Goal: Information Seeking & Learning: Learn about a topic

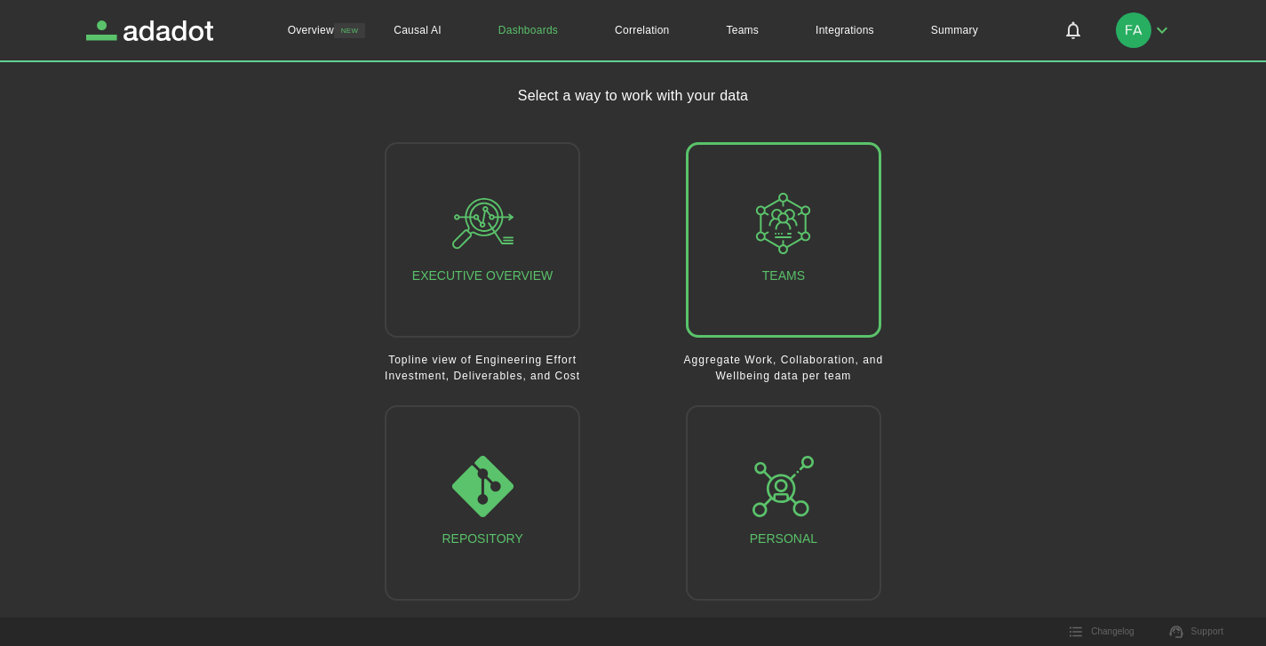
click at [827, 222] on button "Teams" at bounding box center [784, 240] width 196 height 196
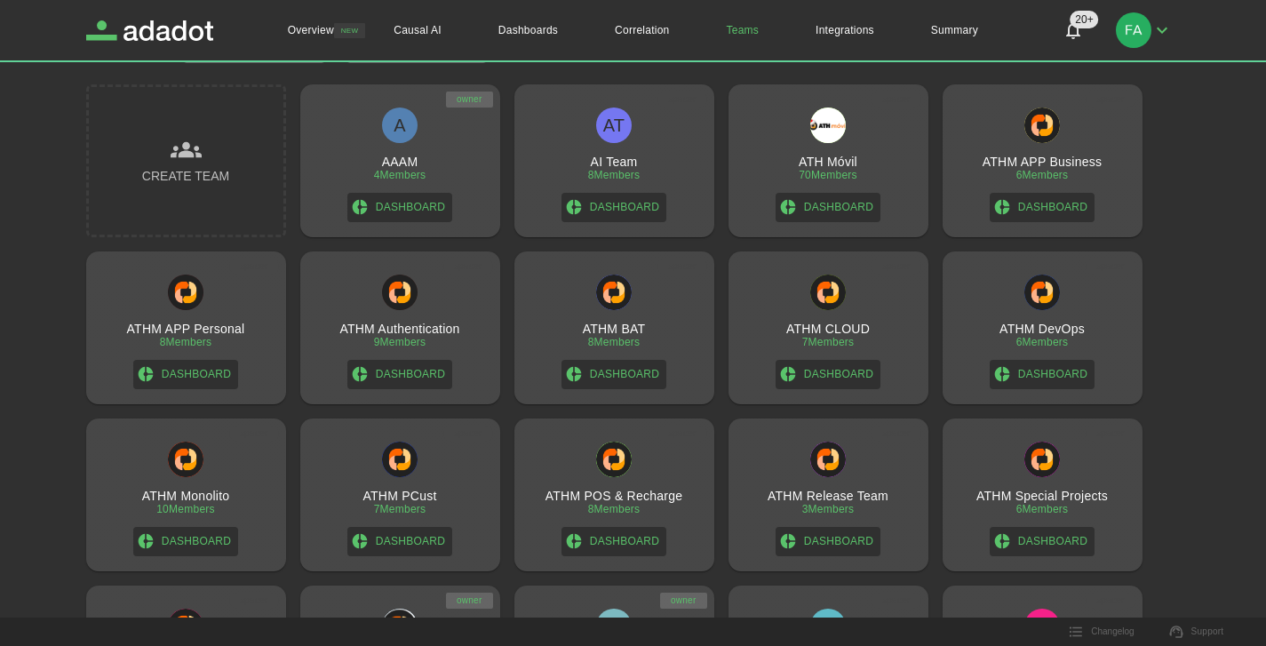
scroll to position [88, 0]
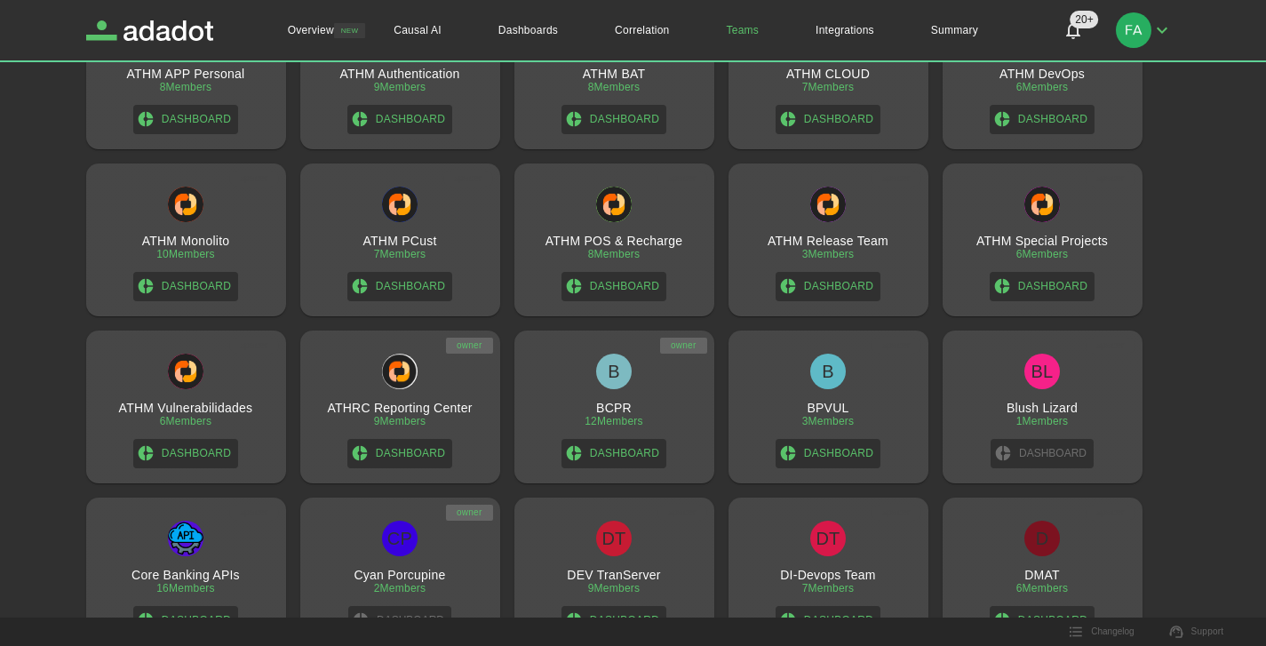
click at [665, 435] on div "B BCPR 12 Members Dashboard" at bounding box center [615, 411] width 186 height 115
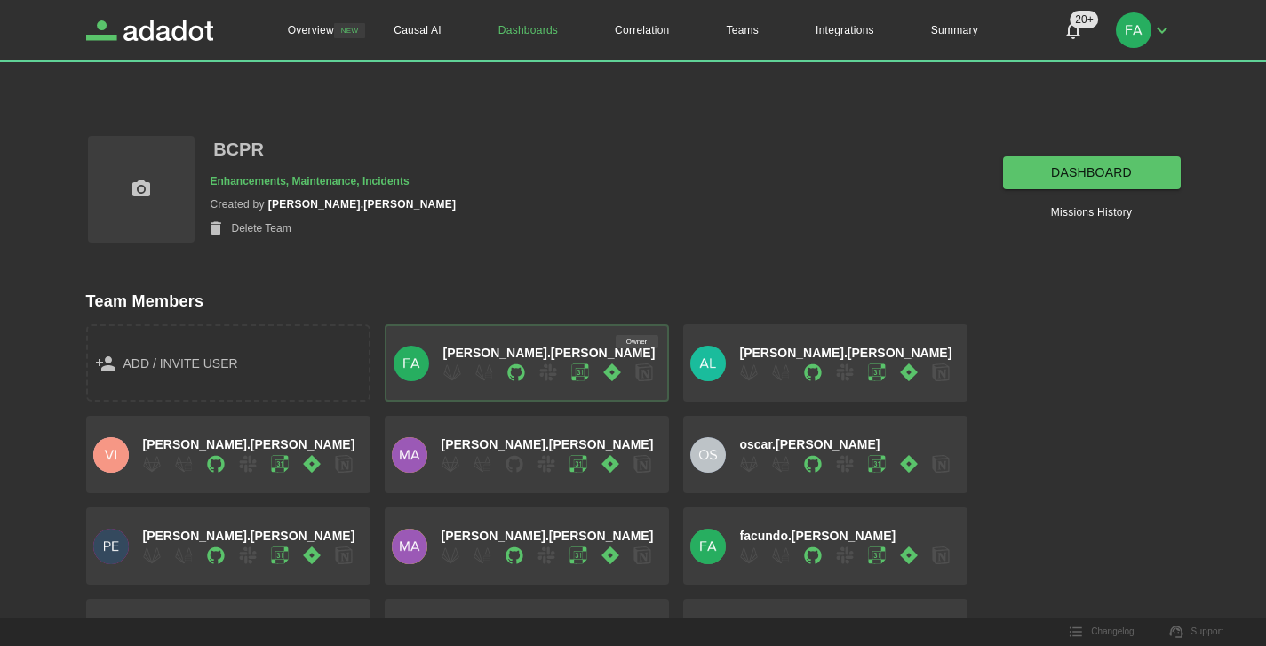
click at [1111, 161] on link "dashboard" at bounding box center [1092, 172] width 178 height 33
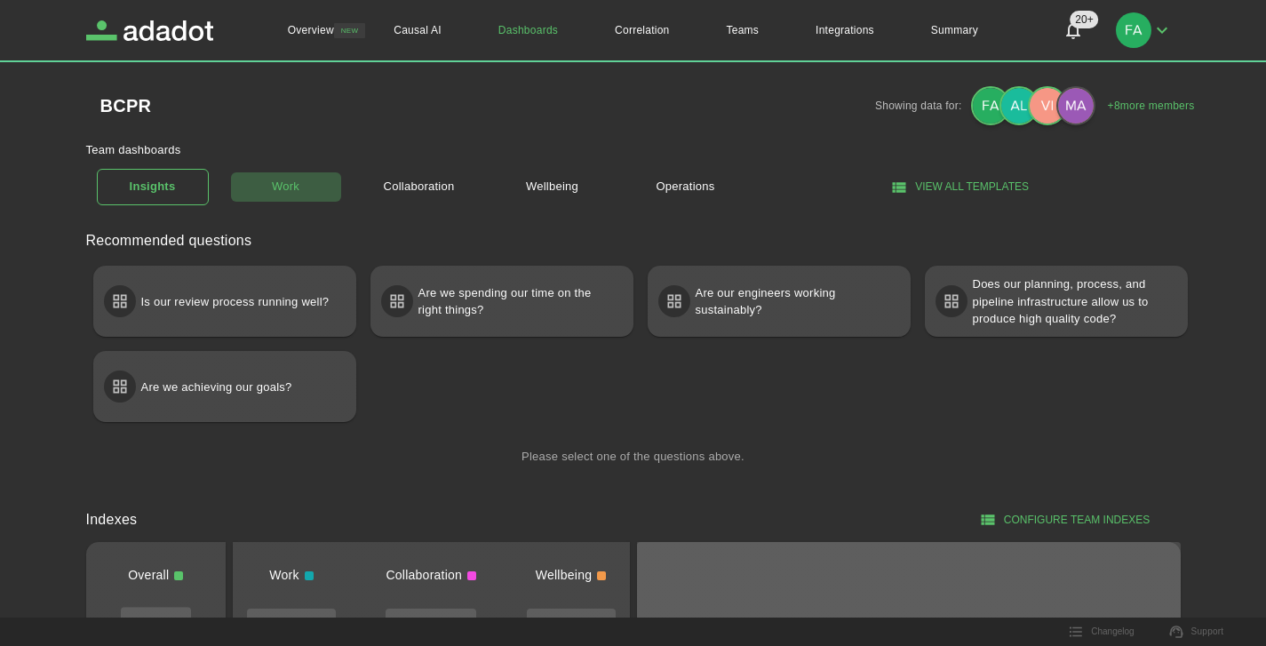
click at [298, 181] on link "Work" at bounding box center [286, 187] width 112 height 31
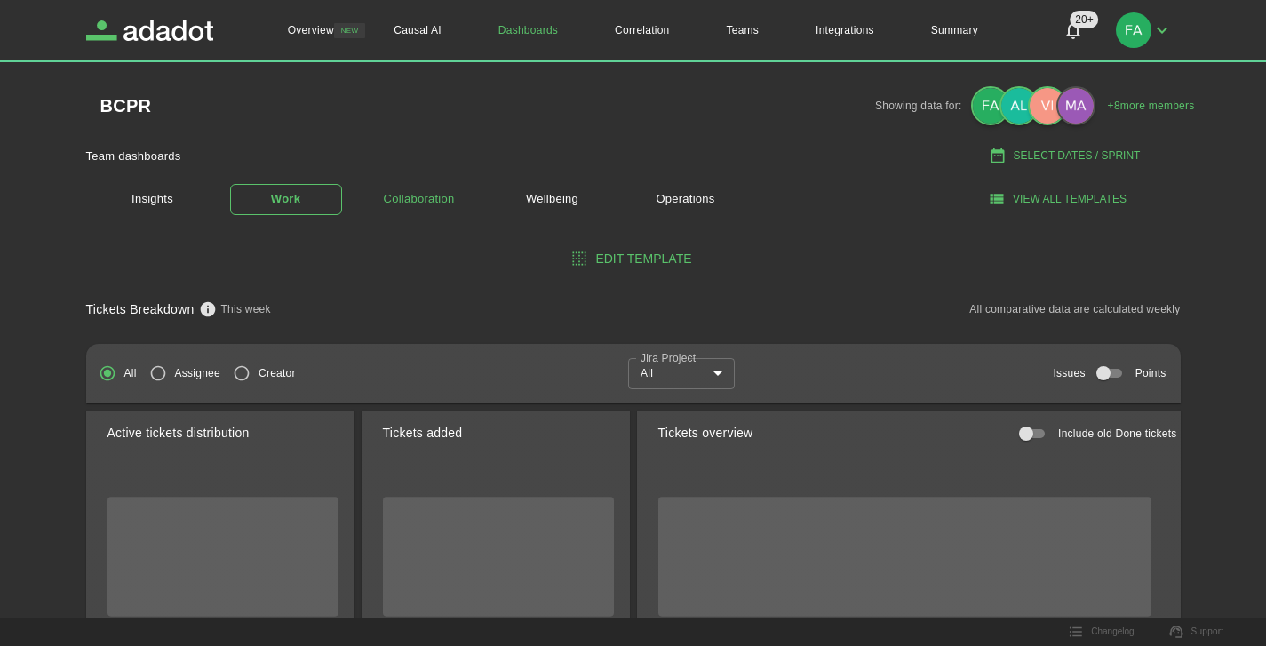
click at [437, 213] on link "Collaboration" at bounding box center [419, 199] width 112 height 31
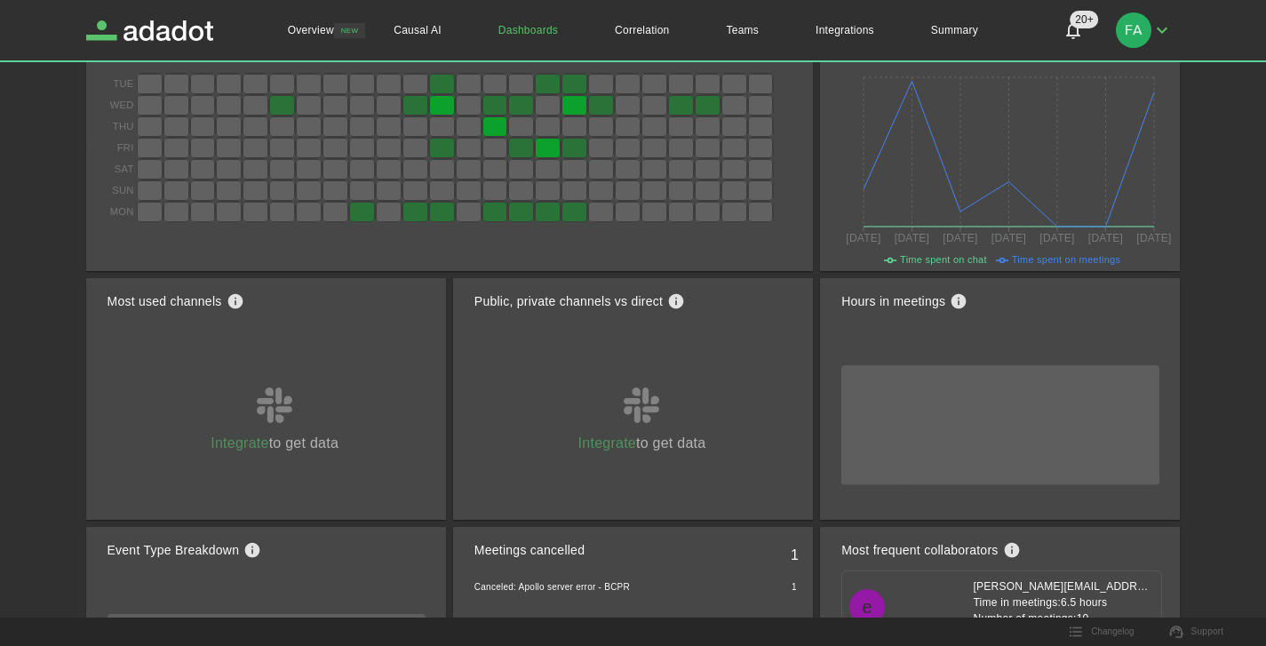
scroll to position [319, 0]
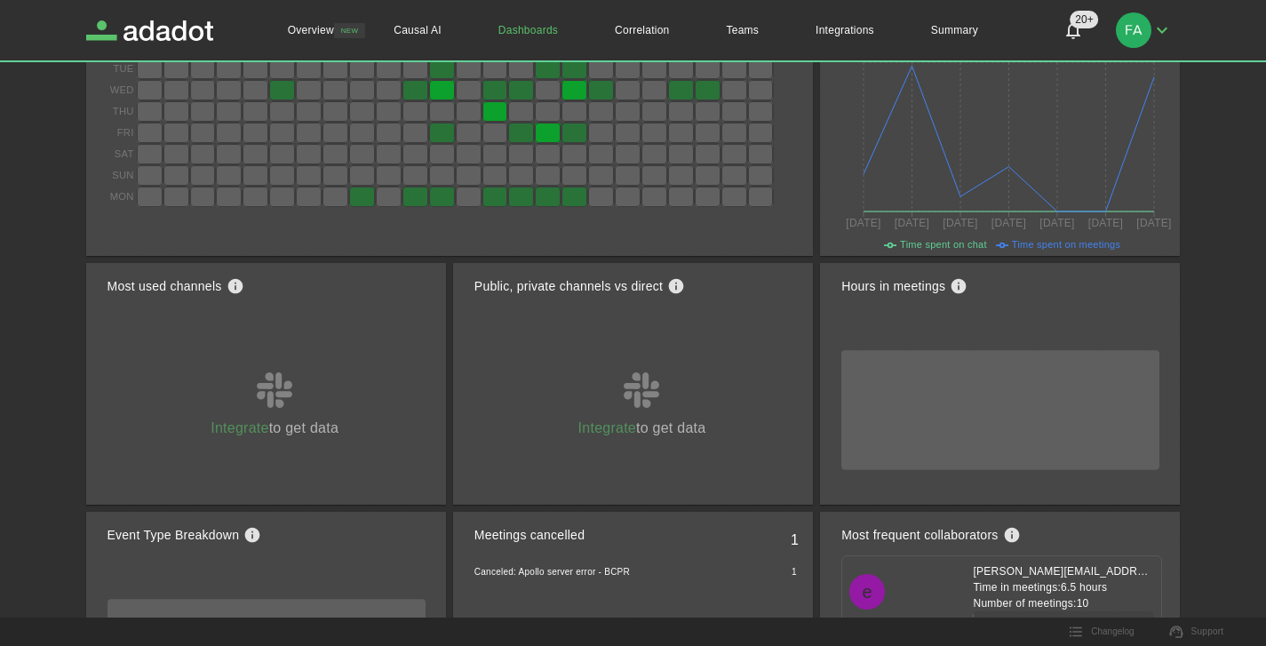
click at [291, 422] on span "Integrate to get data" at bounding box center [275, 424] width 128 height 30
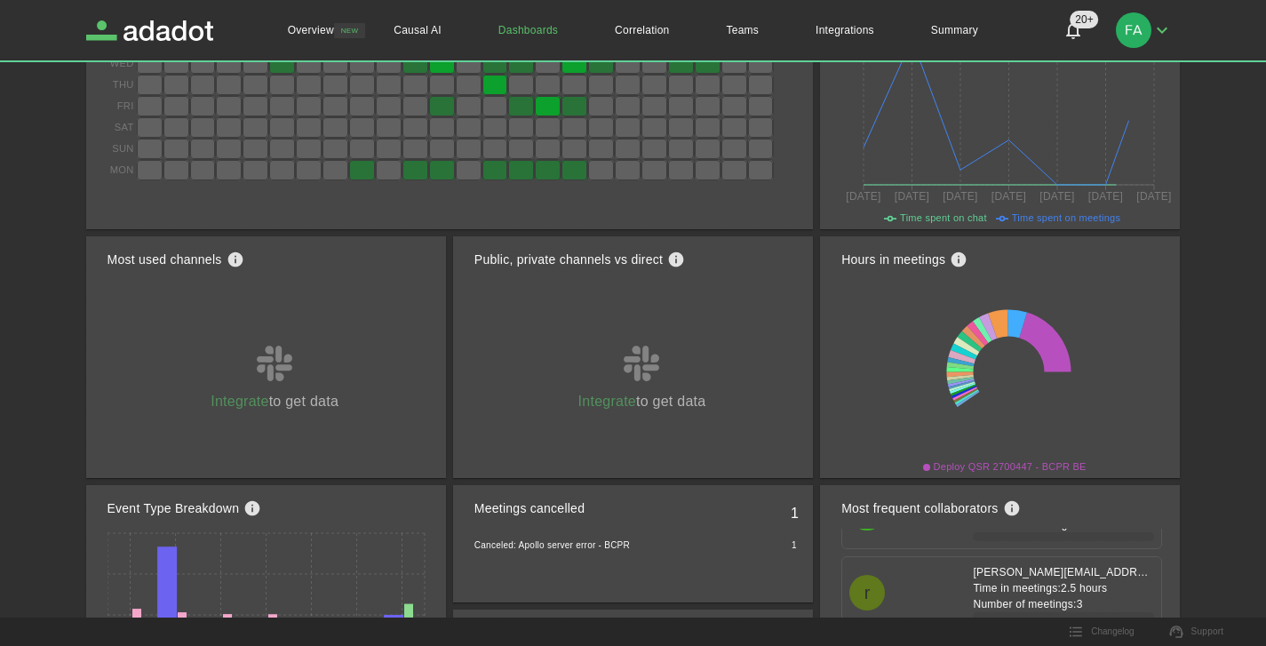
scroll to position [487, 0]
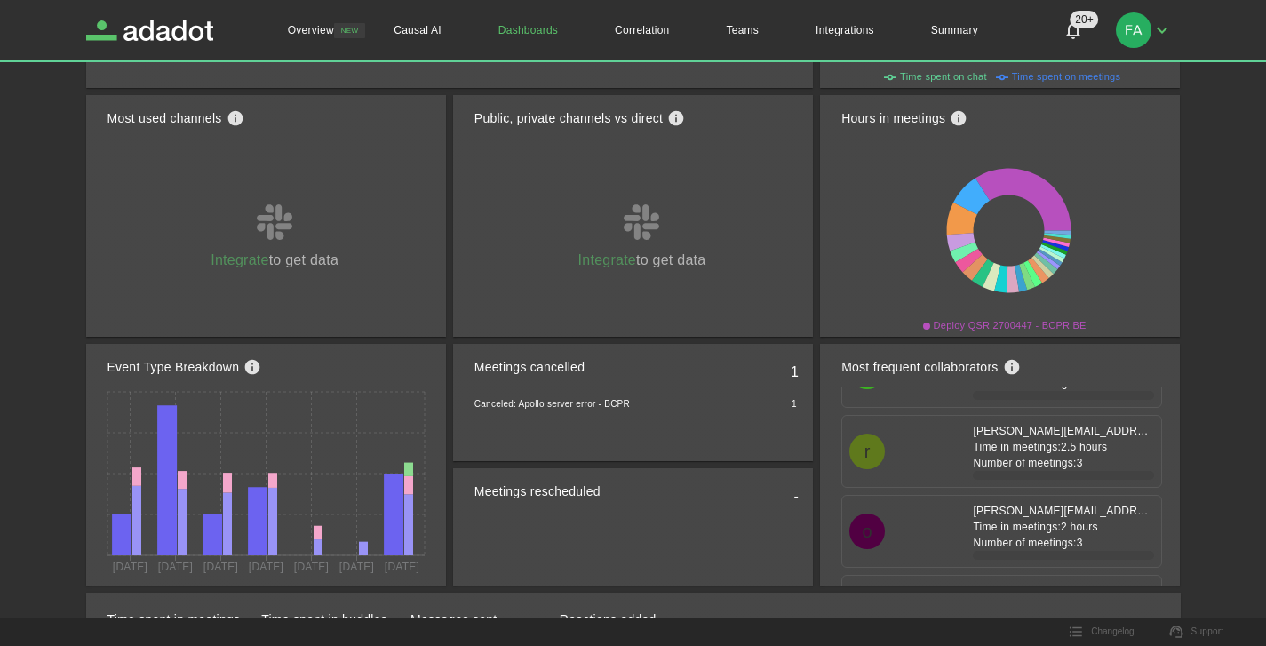
click at [791, 370] on p "1" at bounding box center [802, 372] width 22 height 21
drag, startPoint x: 606, startPoint y: 409, endPoint x: 491, endPoint y: 397, distance: 115.2
click at [491, 397] on p "Canceled: Apollo server error - BCPR" at bounding box center [553, 406] width 156 height 19
click at [689, 402] on div "Canceled: Apollo server error - BCPR 1" at bounding box center [644, 406] width 339 height 19
drag, startPoint x: 605, startPoint y: 411, endPoint x: 511, endPoint y: 412, distance: 94.2
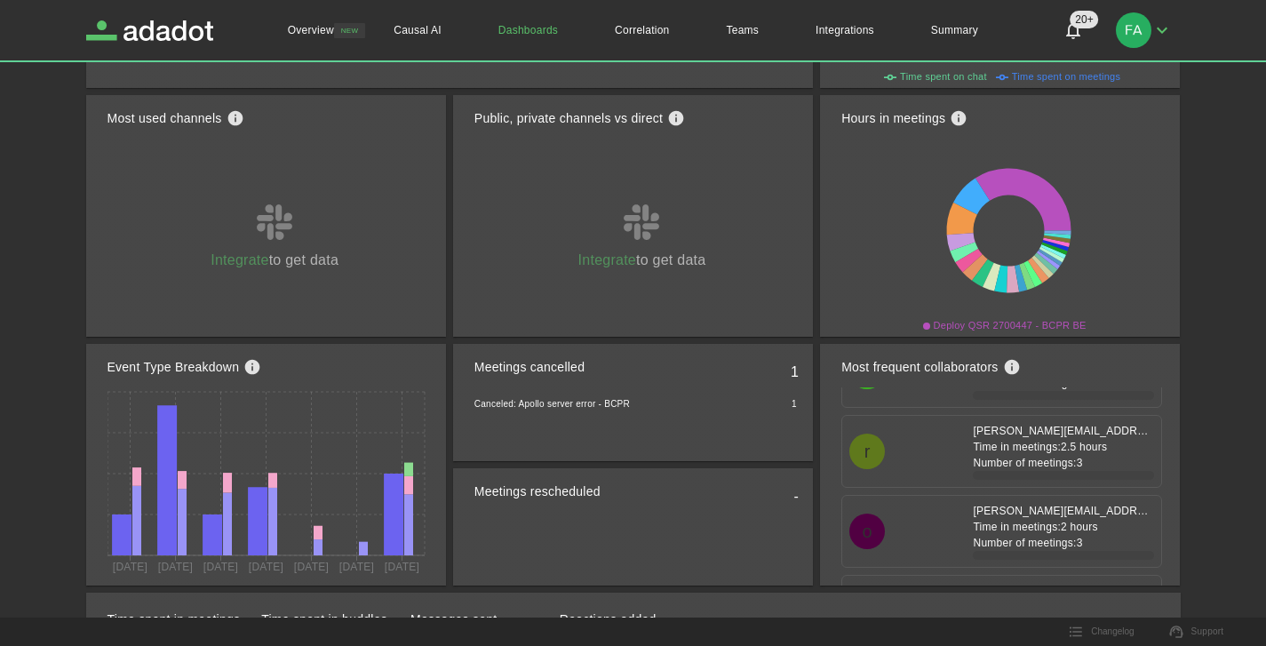
click at [513, 412] on p "Canceled: Apollo server error - BCPR" at bounding box center [553, 406] width 156 height 19
drag, startPoint x: 509, startPoint y: 470, endPoint x: 608, endPoint y: 487, distance: 100.1
click at [608, 487] on div "Meetings rescheduled -" at bounding box center [644, 526] width 339 height 117
click at [603, 490] on div "Meetings rescheduled -" at bounding box center [644, 497] width 339 height 50
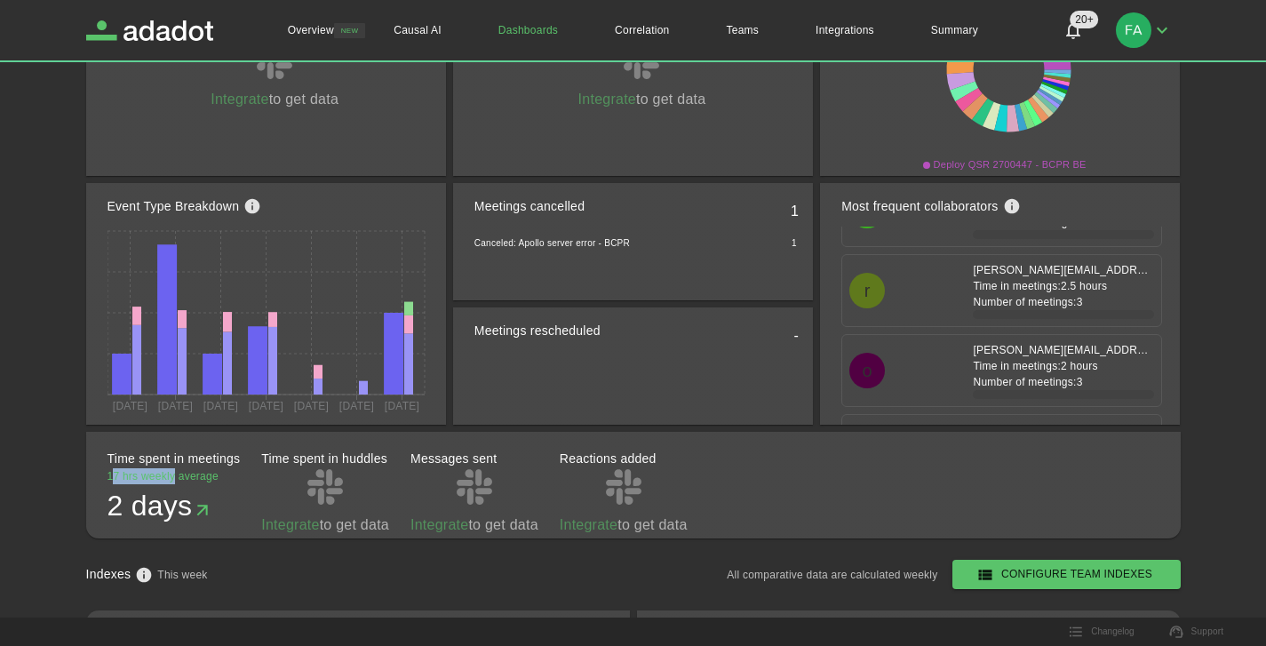
drag, startPoint x: 152, startPoint y: 473, endPoint x: 186, endPoint y: 473, distance: 33.8
click at [180, 473] on span "17 hrs weekly average" at bounding box center [174, 476] width 133 height 16
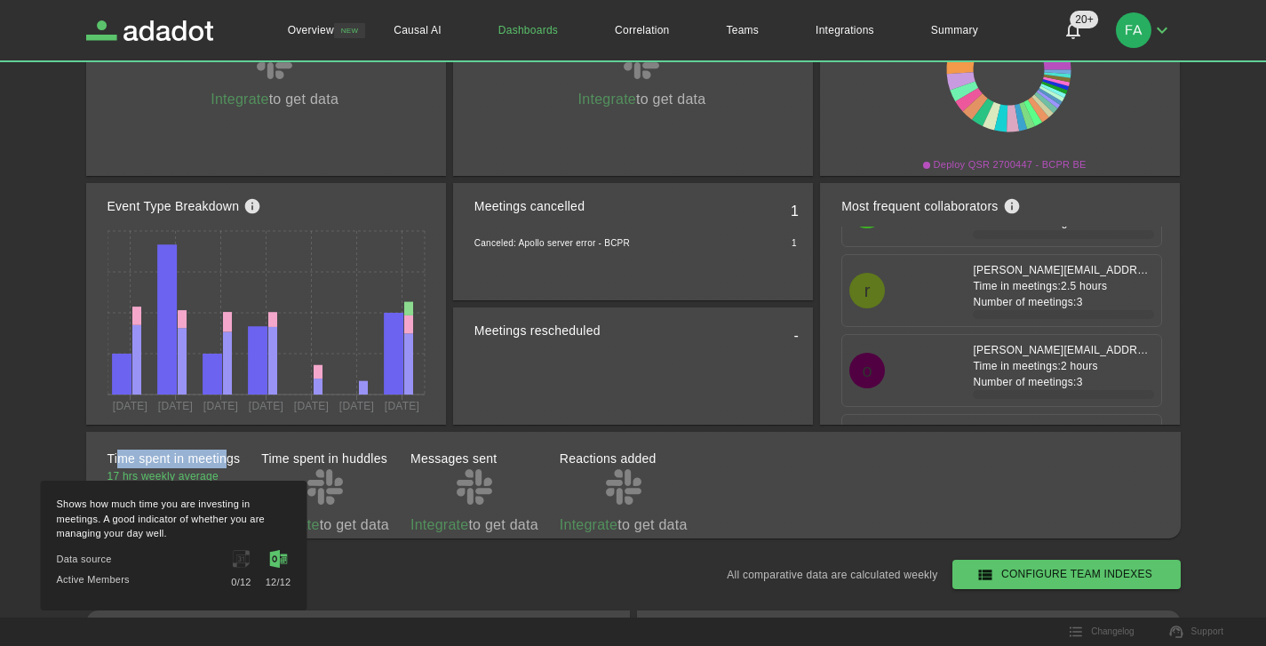
drag, startPoint x: 120, startPoint y: 457, endPoint x: 226, endPoint y: 454, distance: 105.8
click at [226, 454] on h2 "Time spent in meetings" at bounding box center [174, 459] width 133 height 19
drag, startPoint x: 82, startPoint y: 474, endPoint x: 227, endPoint y: 472, distance: 144.9
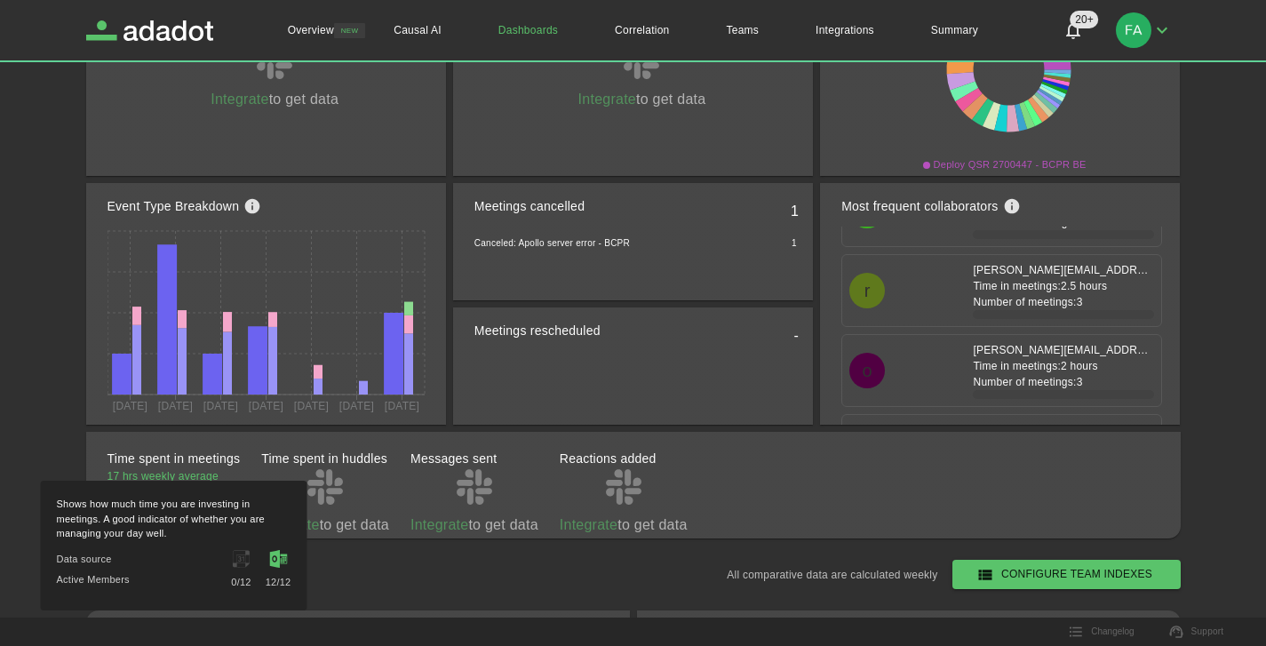
click at [180, 472] on div "Shows how much time you are investing in meetings. A good indicator of whether …" at bounding box center [174, 540] width 270 height 144
click at [230, 473] on div "Shows how much time you are investing in meetings. A good indicator of whether …" at bounding box center [174, 540] width 270 height 144
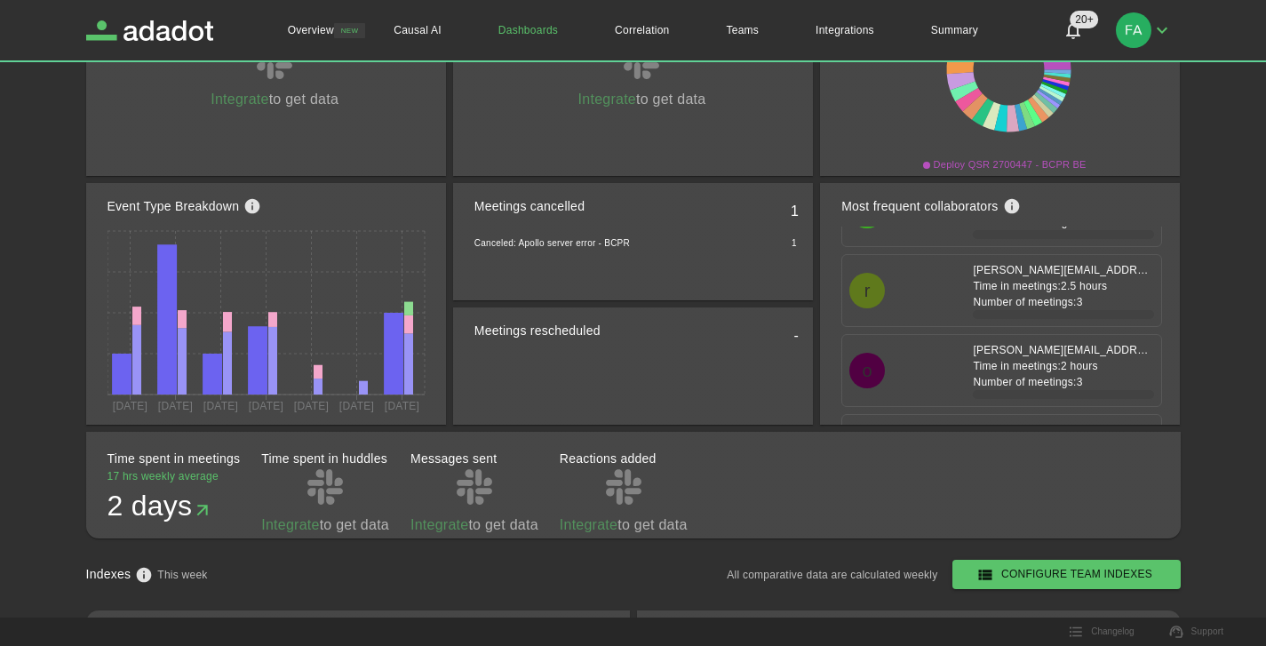
click at [469, 575] on div "Indexes This week All comparative data are calculated weekly Configure Team Ind…" at bounding box center [633, 574] width 1095 height 29
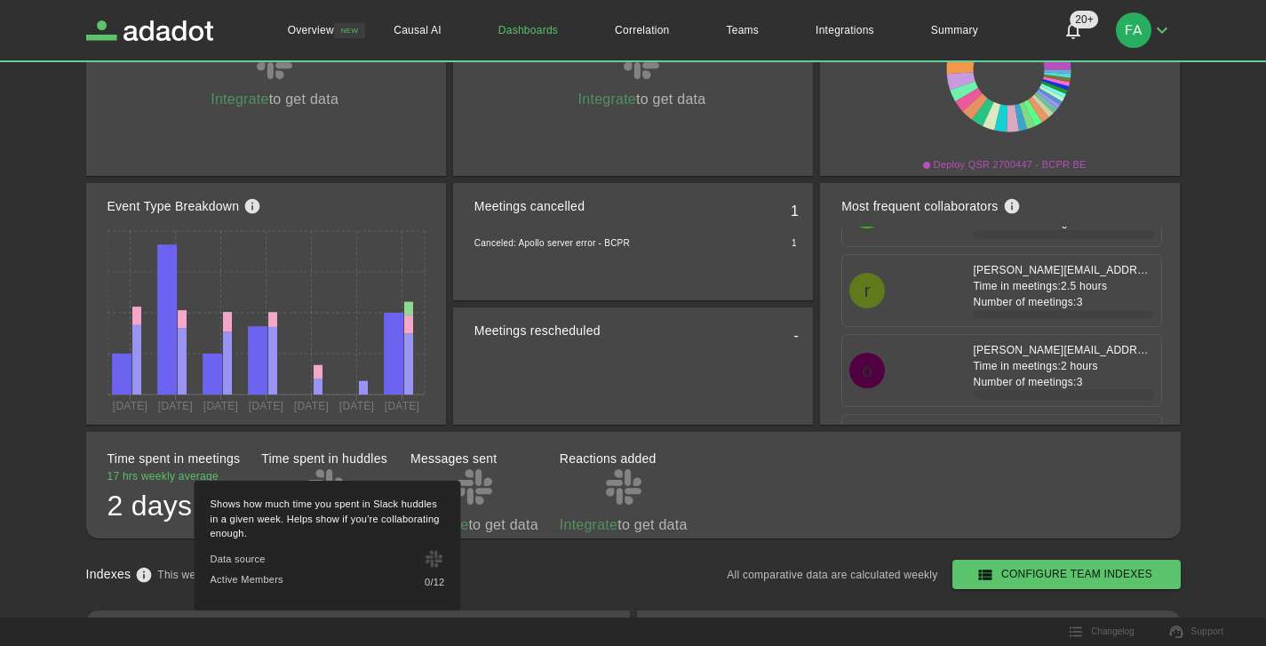
drag, startPoint x: 280, startPoint y: 457, endPoint x: 448, endPoint y: 455, distance: 168.0
click at [315, 452] on h2 "Time spent in huddles" at bounding box center [325, 459] width 128 height 19
click at [448, 455] on h2 "Messages sent" at bounding box center [475, 459] width 128 height 19
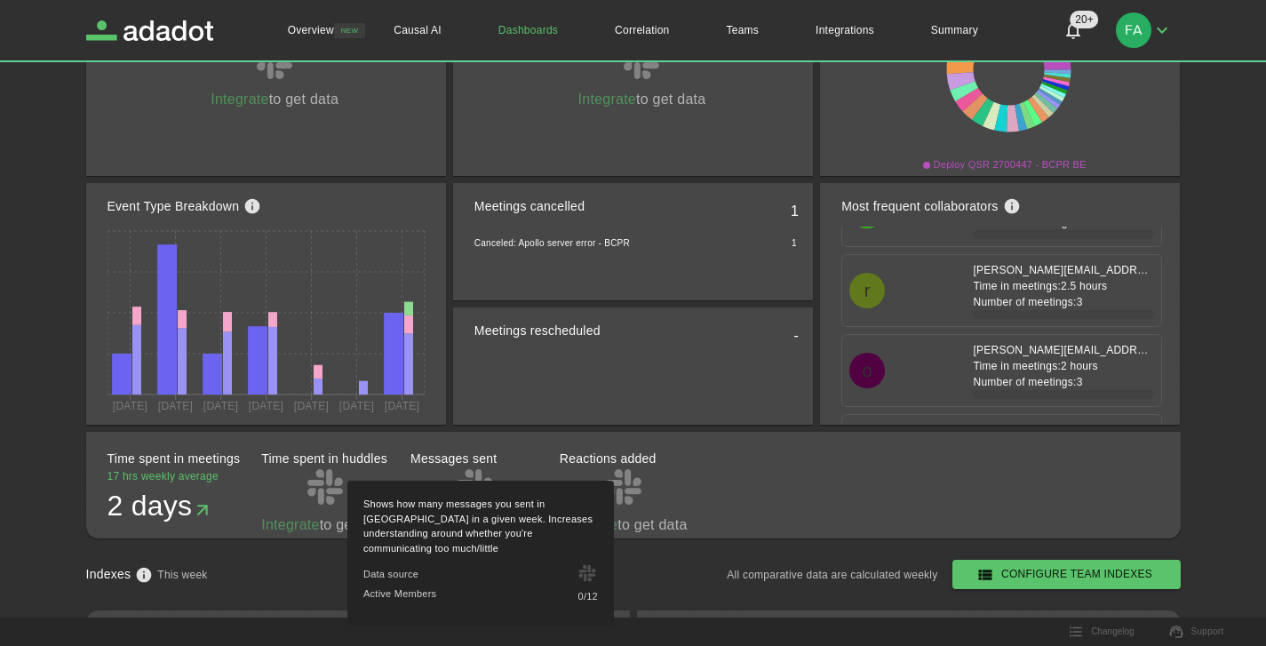
drag, startPoint x: 445, startPoint y: 457, endPoint x: 428, endPoint y: 465, distance: 18.7
click at [444, 457] on h2 "Messages sent" at bounding box center [475, 459] width 128 height 19
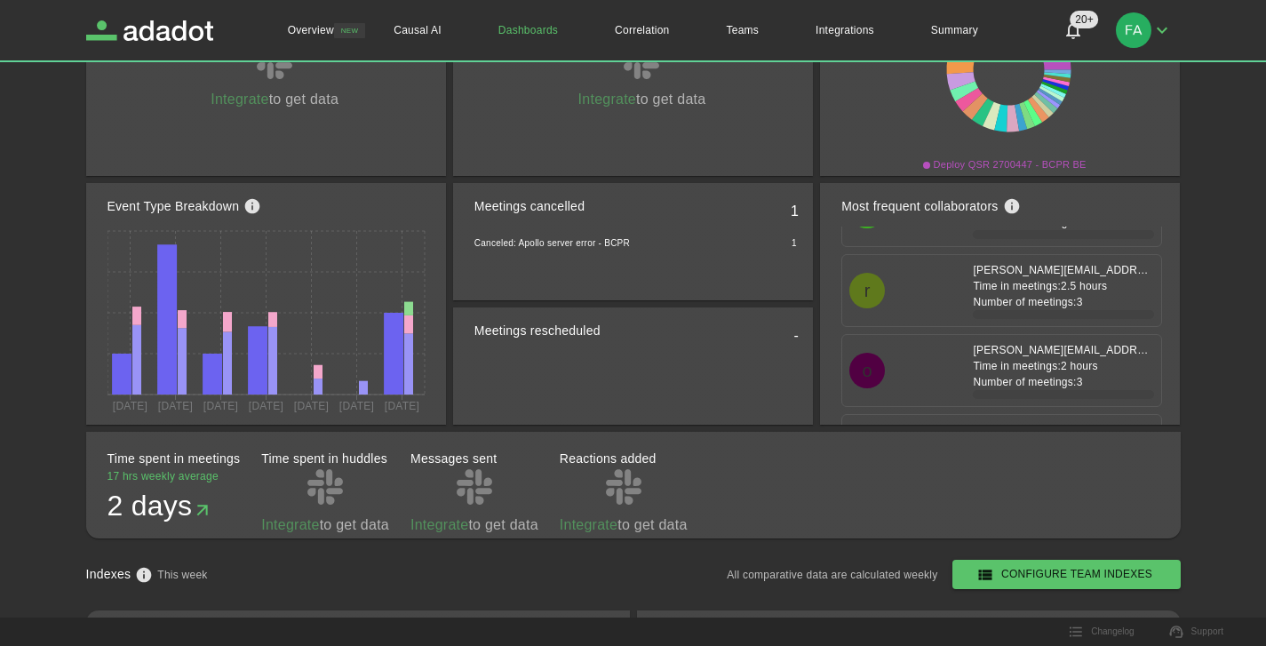
click at [291, 556] on div "Edit template This week All comparative data are calculated weekly Time of comm…" at bounding box center [633, 315] width 1095 height 1441
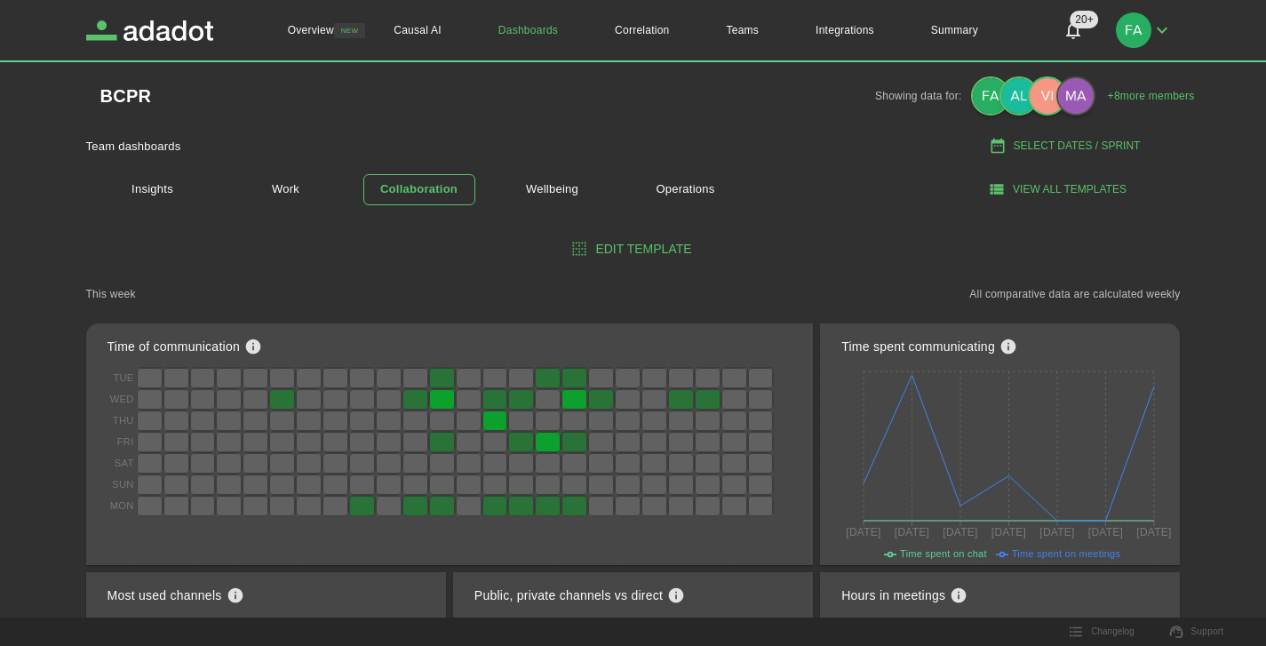
scroll to position [0, 0]
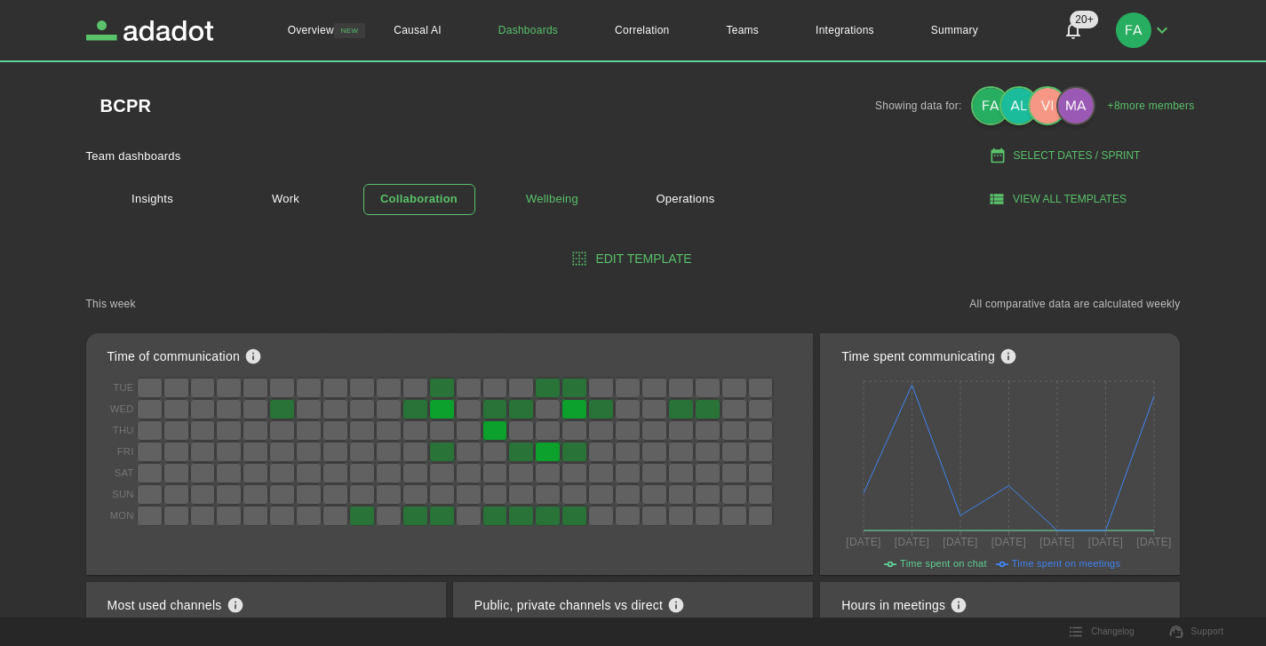
click at [550, 201] on link "Wellbeing" at bounding box center [553, 199] width 112 height 31
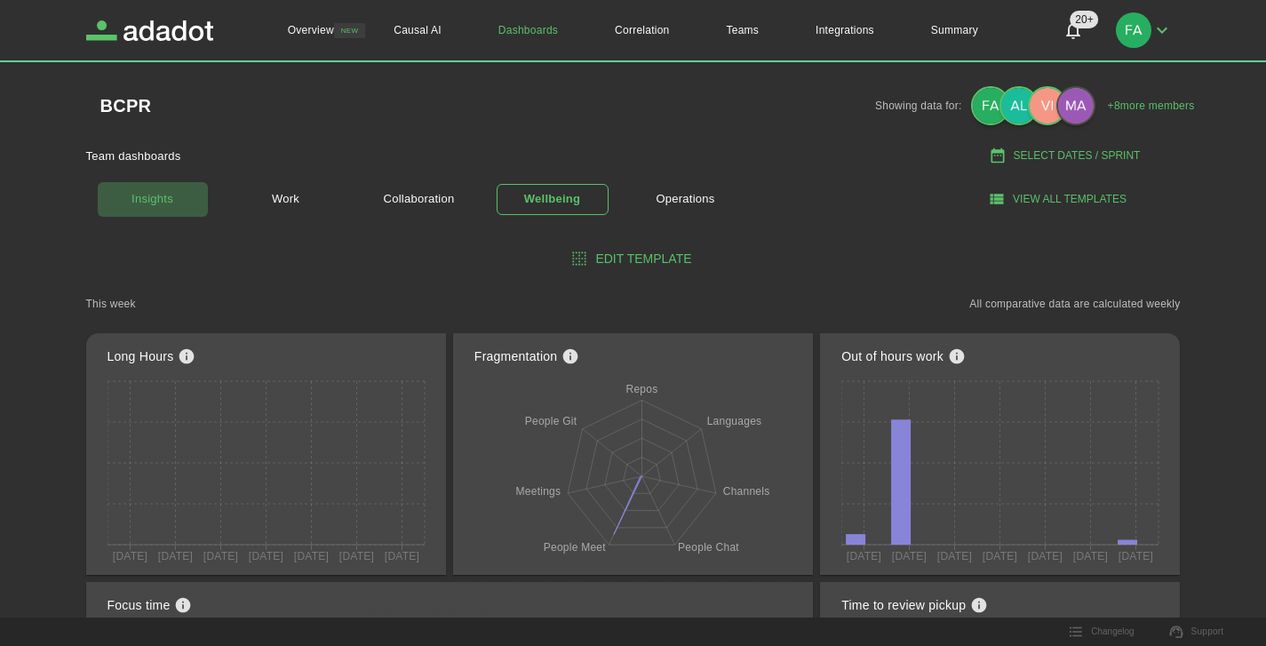
click at [164, 207] on link "Insights" at bounding box center [153, 199] width 112 height 36
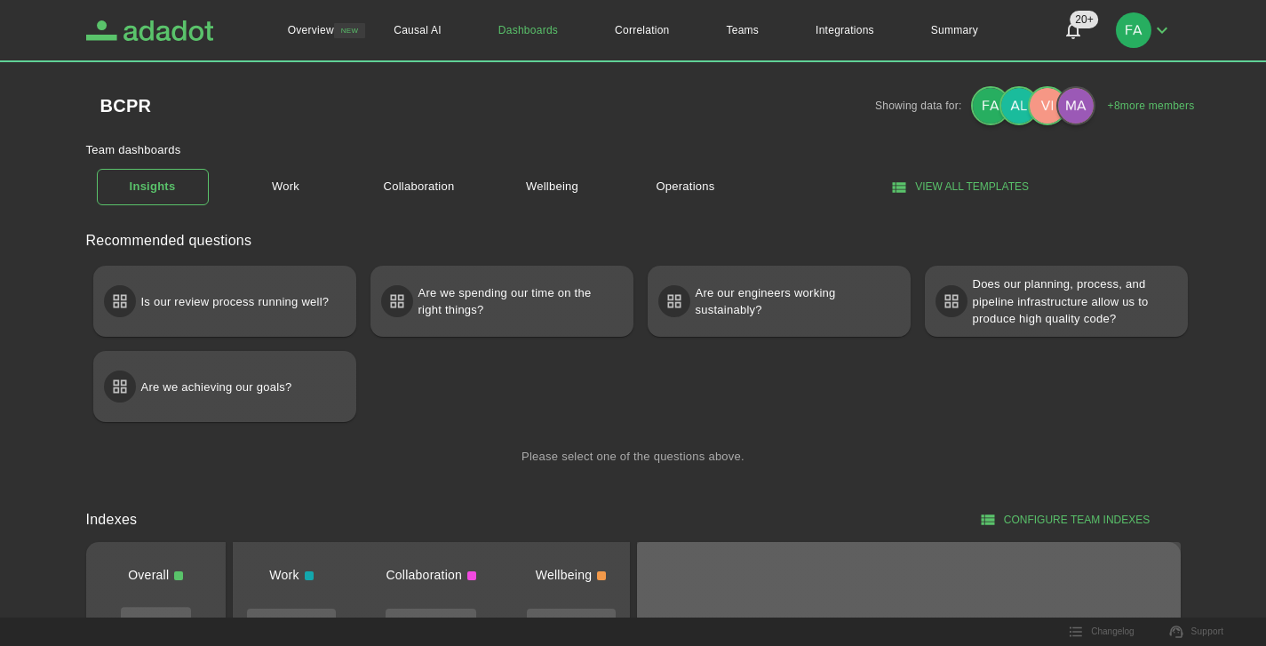
click at [204, 29] on icon "Adadot Homepage" at bounding box center [165, 30] width 95 height 20
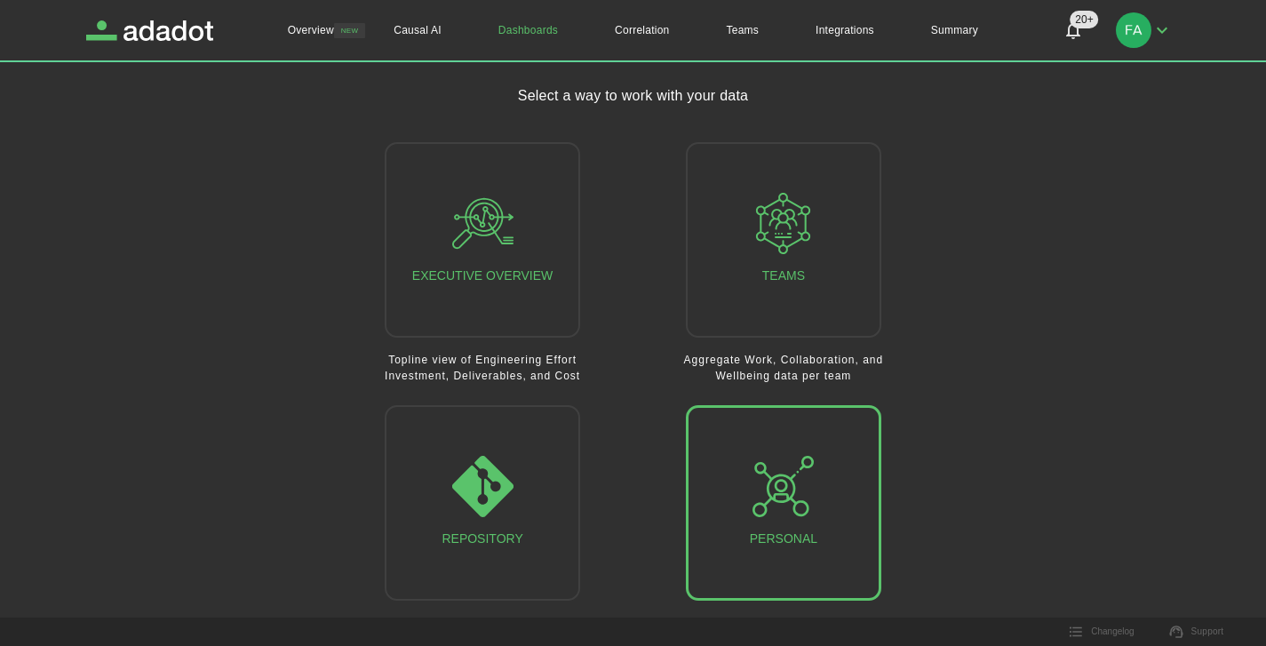
click at [799, 504] on icon "button" at bounding box center [783, 486] width 61 height 61
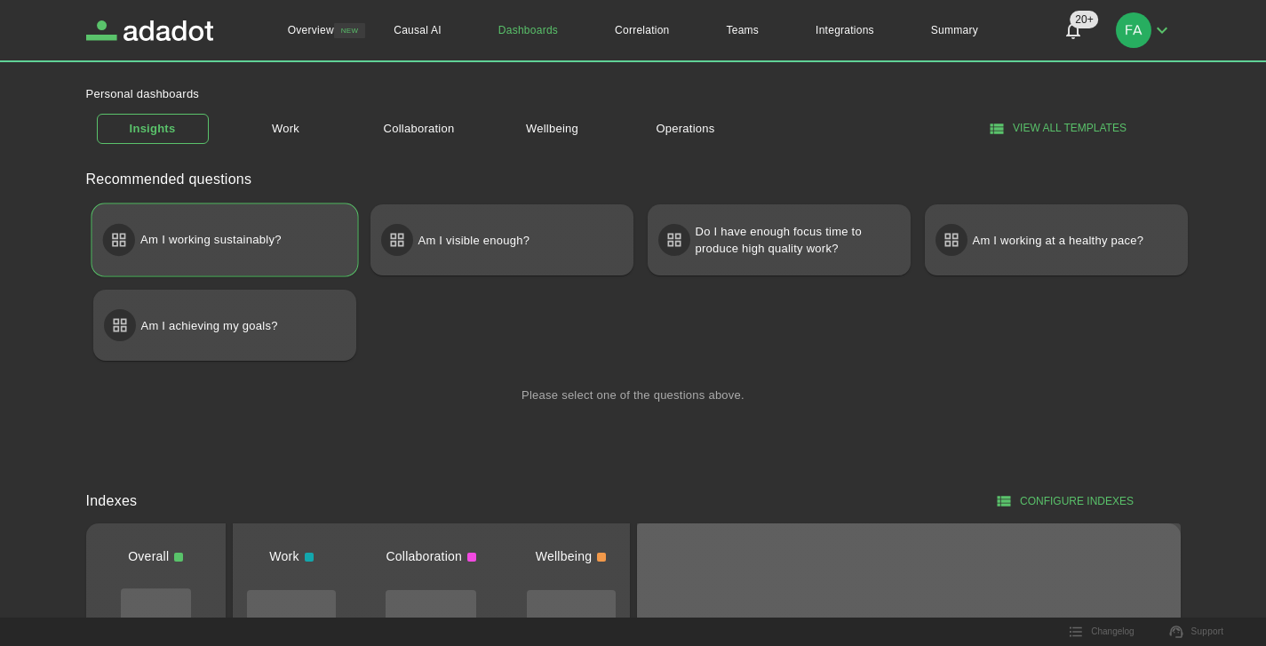
click at [299, 271] on div "Am I working sustainably?" at bounding box center [225, 240] width 266 height 72
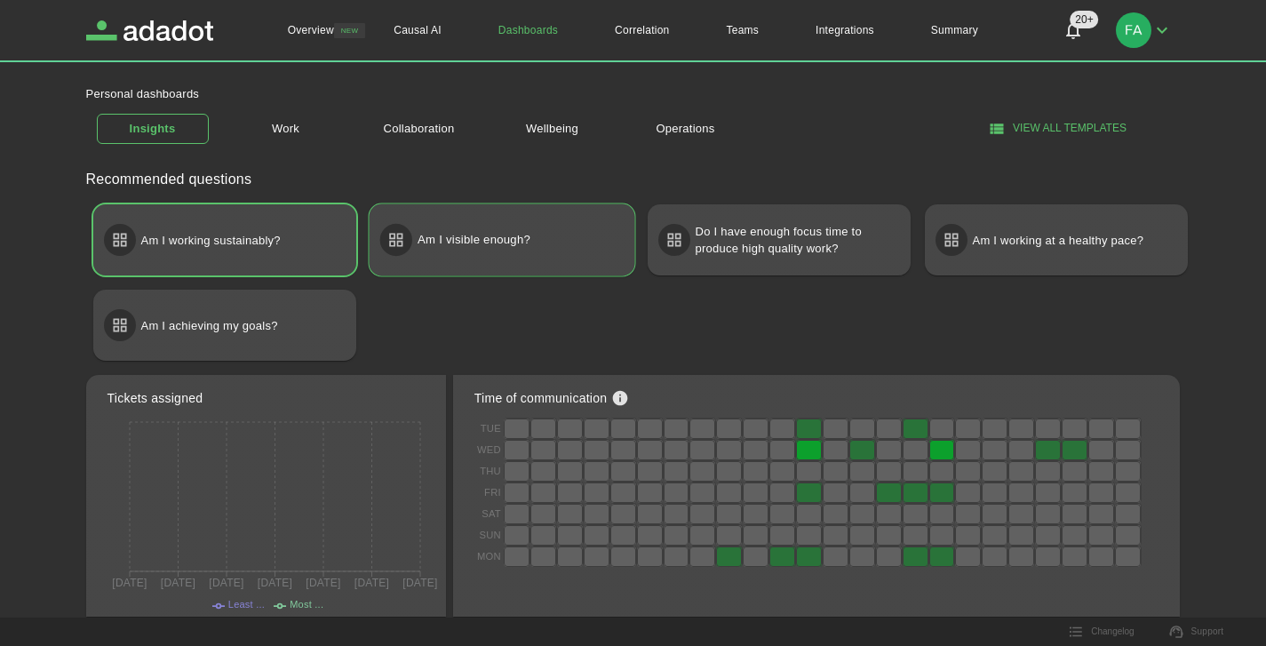
click at [507, 259] on div "Am I visible enough?" at bounding box center [502, 240] width 266 height 72
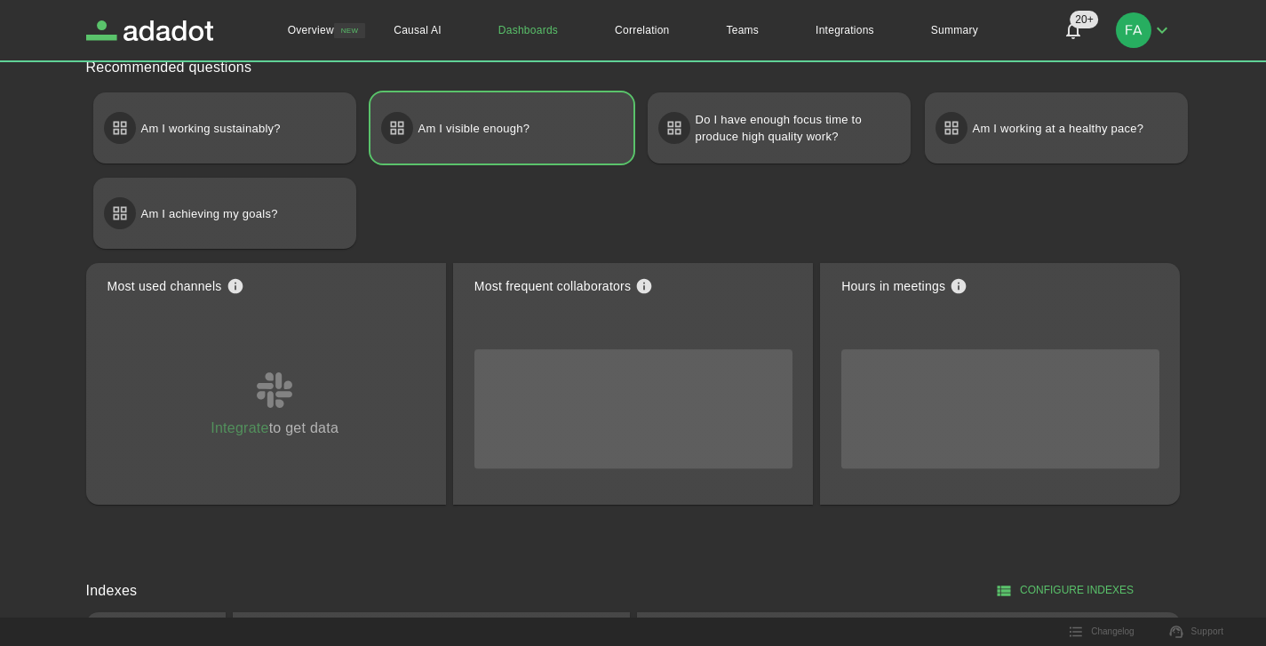
scroll to position [318, 0]
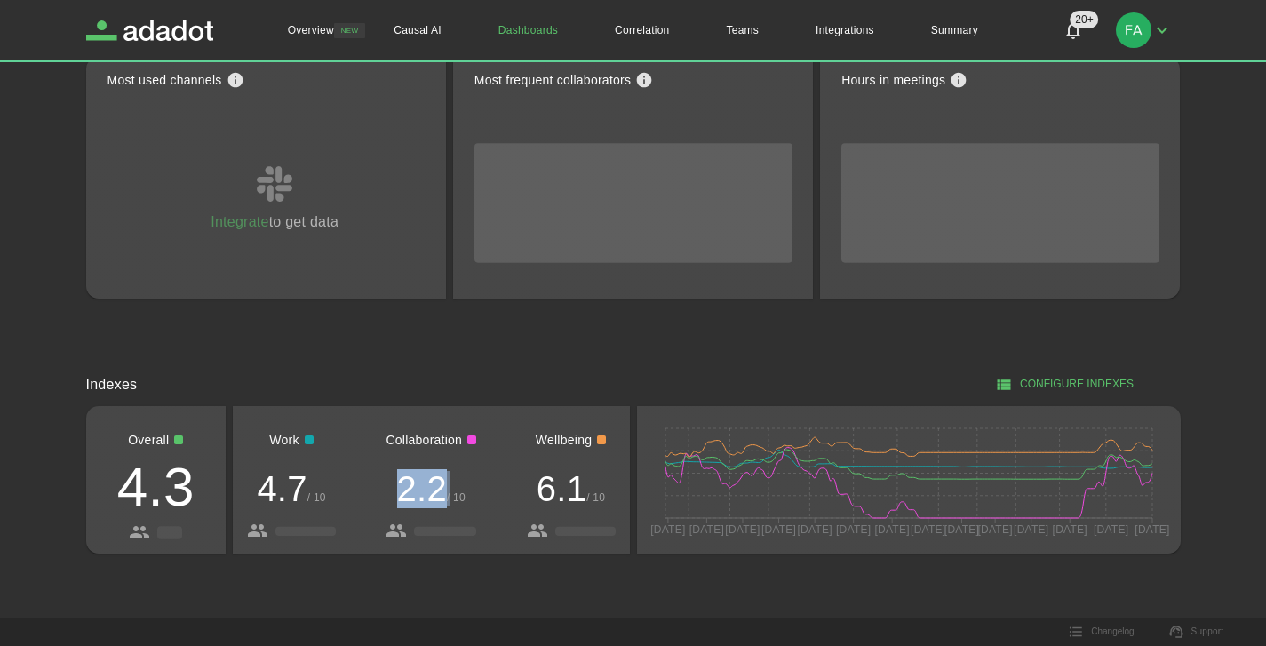
drag, startPoint x: 450, startPoint y: 497, endPoint x: 363, endPoint y: 491, distance: 86.4
click at [363, 491] on div "Work 4.7 / 10 N/A Collaboration 2.2 / 10 N|D Wellbeing 6.1 / 10 N|D" at bounding box center [431, 480] width 396 height 149
drag, startPoint x: 292, startPoint y: 497, endPoint x: 254, endPoint y: 496, distance: 38.2
click at [254, 496] on div "Work 4.7 / 10 N/A" at bounding box center [291, 480] width 89 height 121
click at [307, 486] on p "4.7 / 10" at bounding box center [291, 489] width 68 height 36
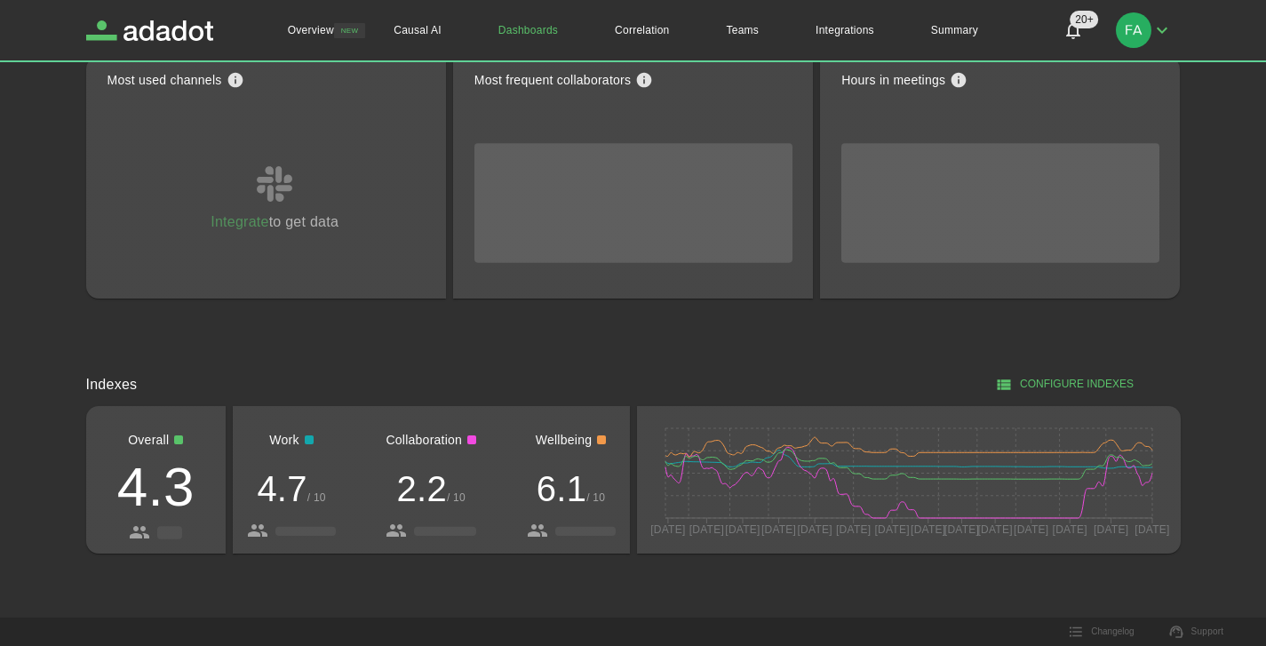
click at [447, 496] on span "/ 10" at bounding box center [456, 497] width 19 height 12
drag, startPoint x: 335, startPoint y: 499, endPoint x: 276, endPoint y: 492, distance: 59.1
click at [276, 492] on div "Work 4.7 / 10 N/A Collaboration 2.2 / 10 N|D Wellbeing 6.1 / 10 N|D" at bounding box center [431, 480] width 396 height 149
click at [267, 494] on p "4.7 / 10" at bounding box center [291, 489] width 68 height 36
drag, startPoint x: 167, startPoint y: 484, endPoint x: 109, endPoint y: 484, distance: 57.8
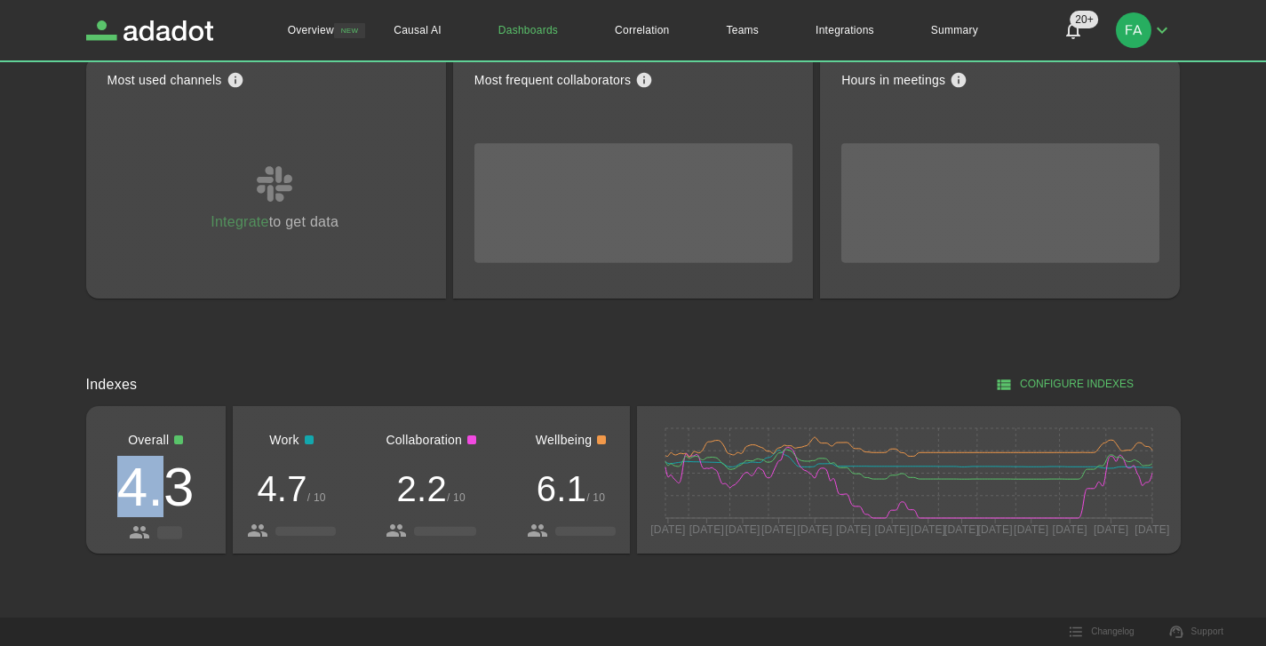
click at [117, 484] on h2 "4.3" at bounding box center [155, 486] width 77 height 55
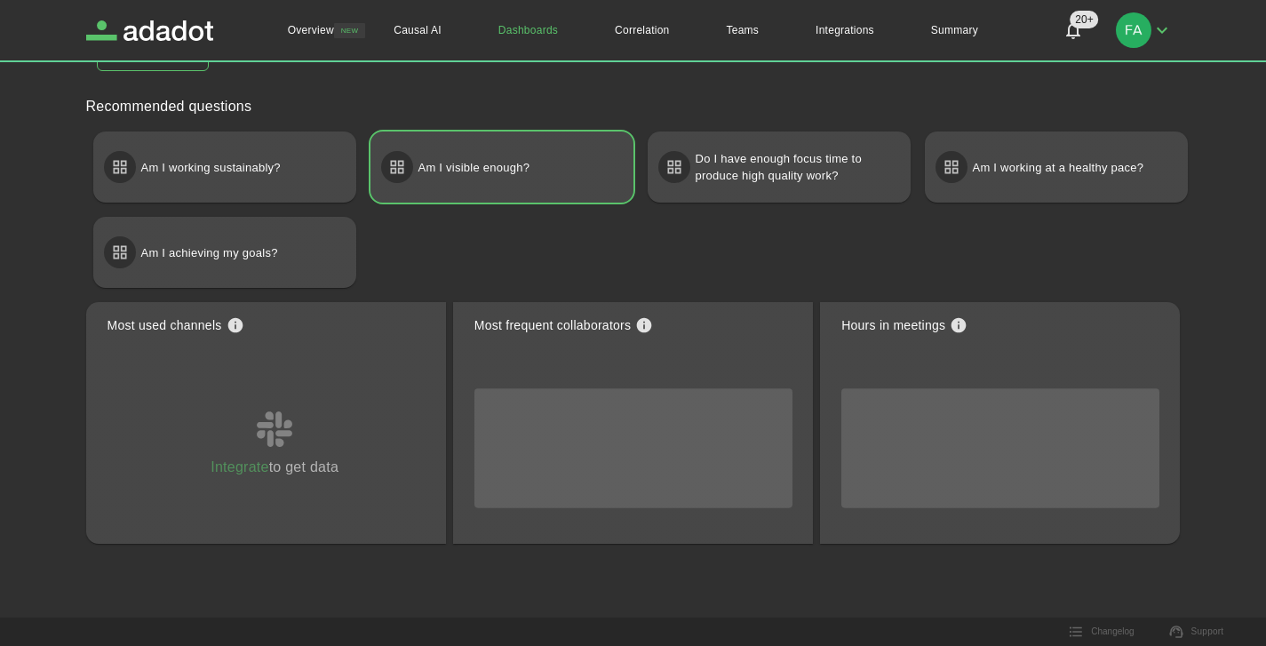
scroll to position [37, 0]
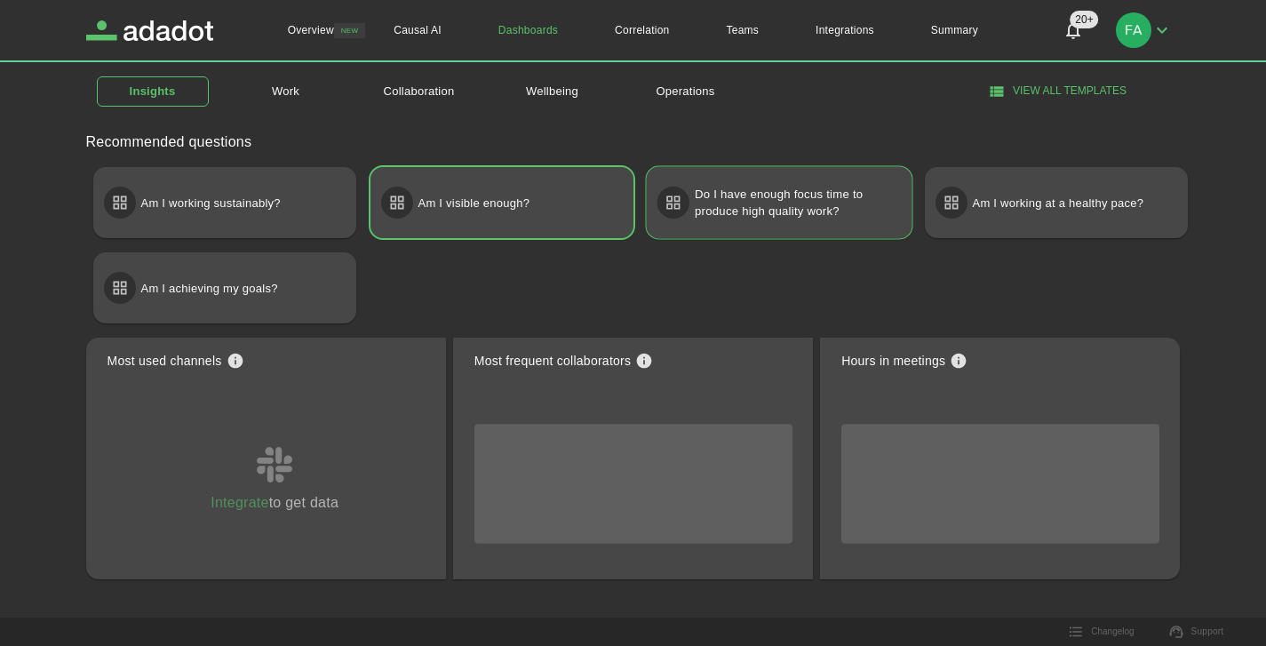
click at [803, 219] on p "Do I have enough focus time to produce high quality work?" at bounding box center [795, 203] width 200 height 50
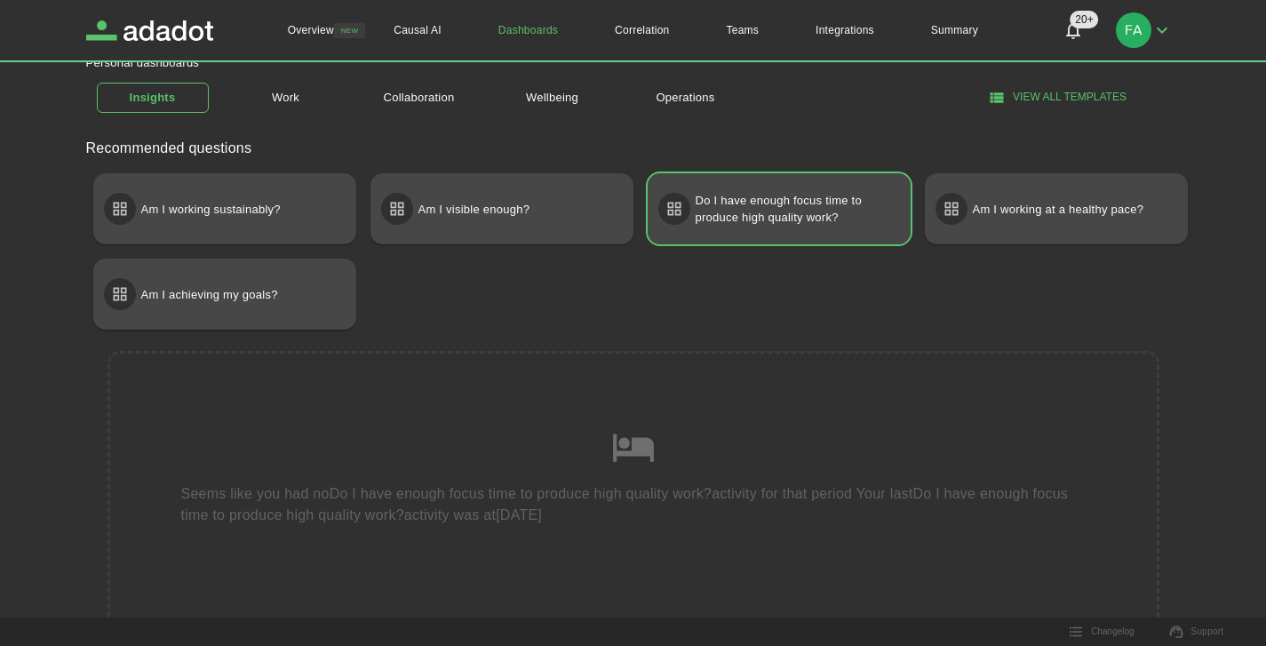
scroll to position [0, 0]
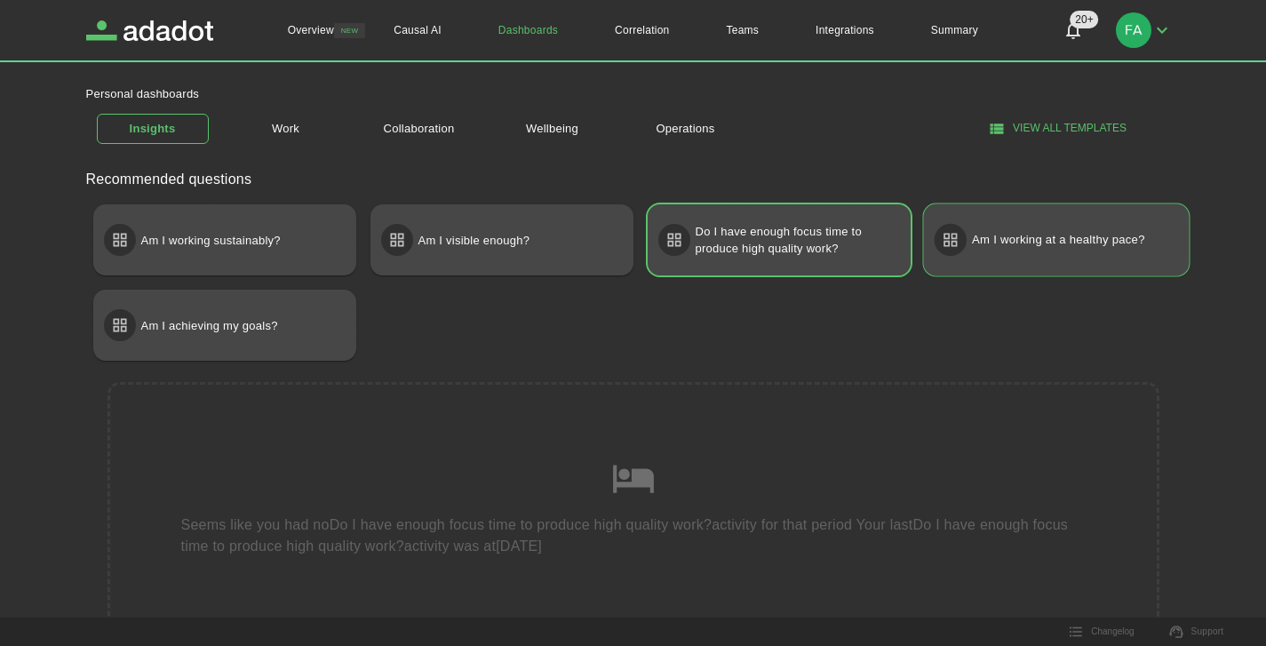
click at [1086, 249] on p "Am I working at a healthy pace?" at bounding box center [1058, 240] width 173 height 32
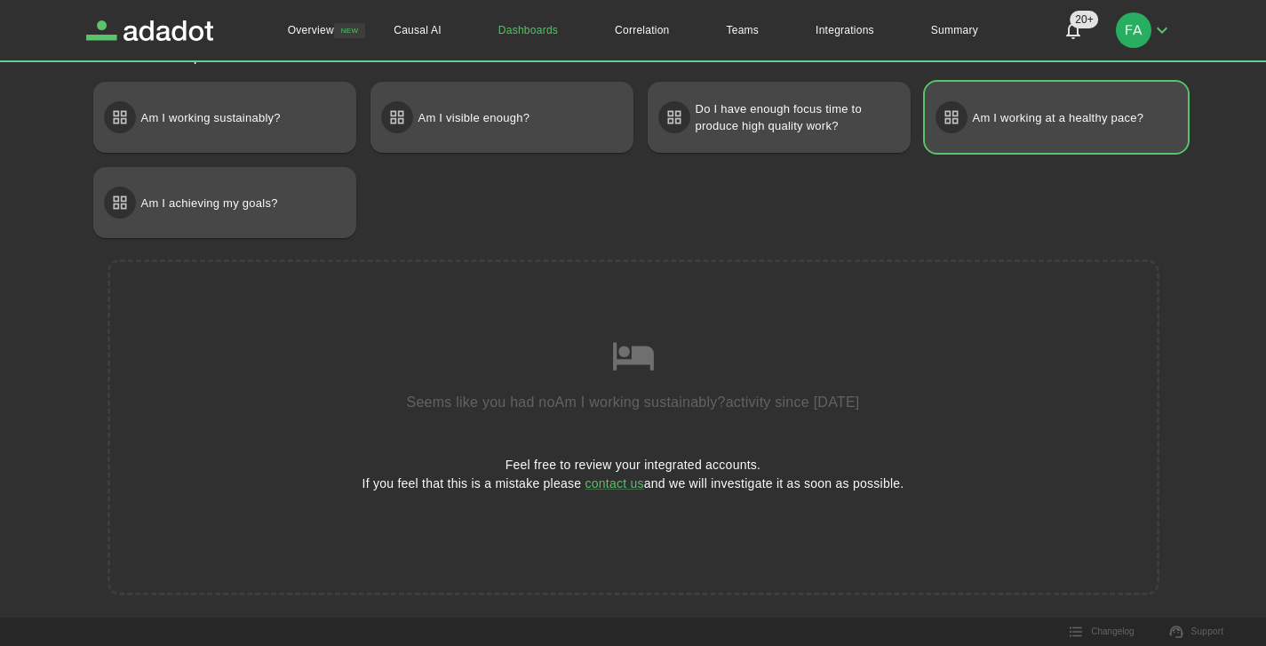
scroll to position [147, 0]
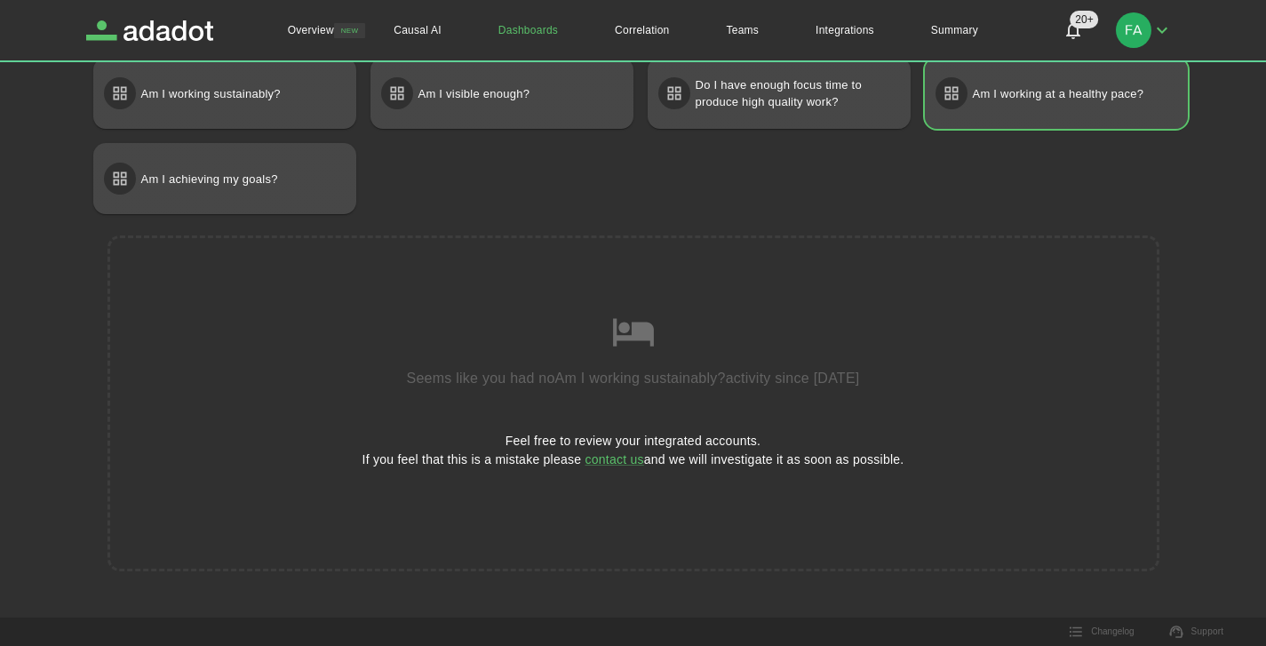
click at [266, 217] on div "Recommended questions Am I working sustainably? Am I visible enough? Do I have …" at bounding box center [619, 293] width 1123 height 599
click at [283, 200] on div "Am I achieving my goals?" at bounding box center [225, 179] width 266 height 72
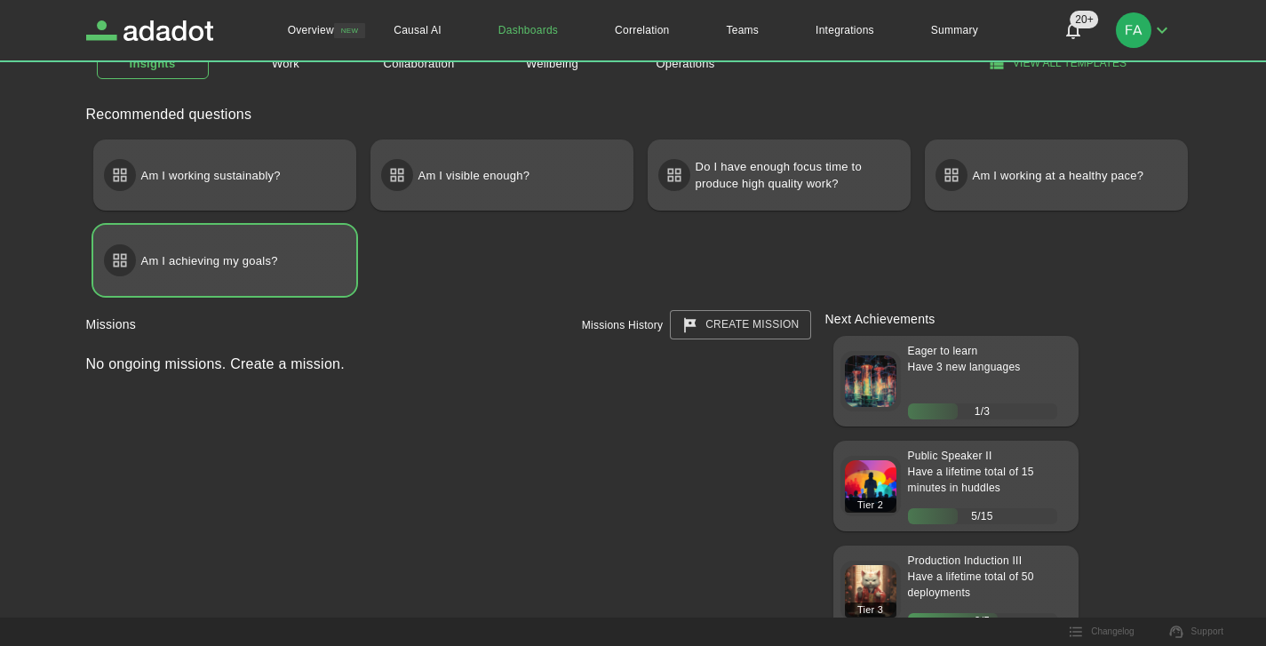
scroll to position [0, 0]
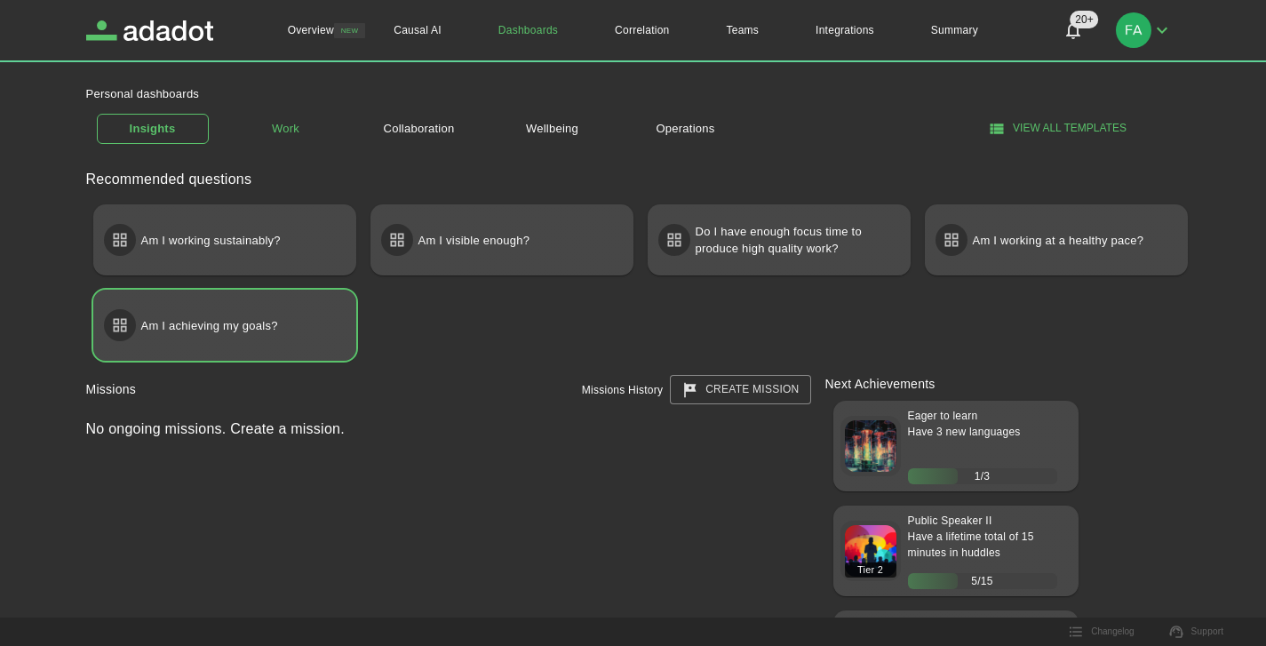
click at [295, 129] on link "Work" at bounding box center [286, 129] width 112 height 31
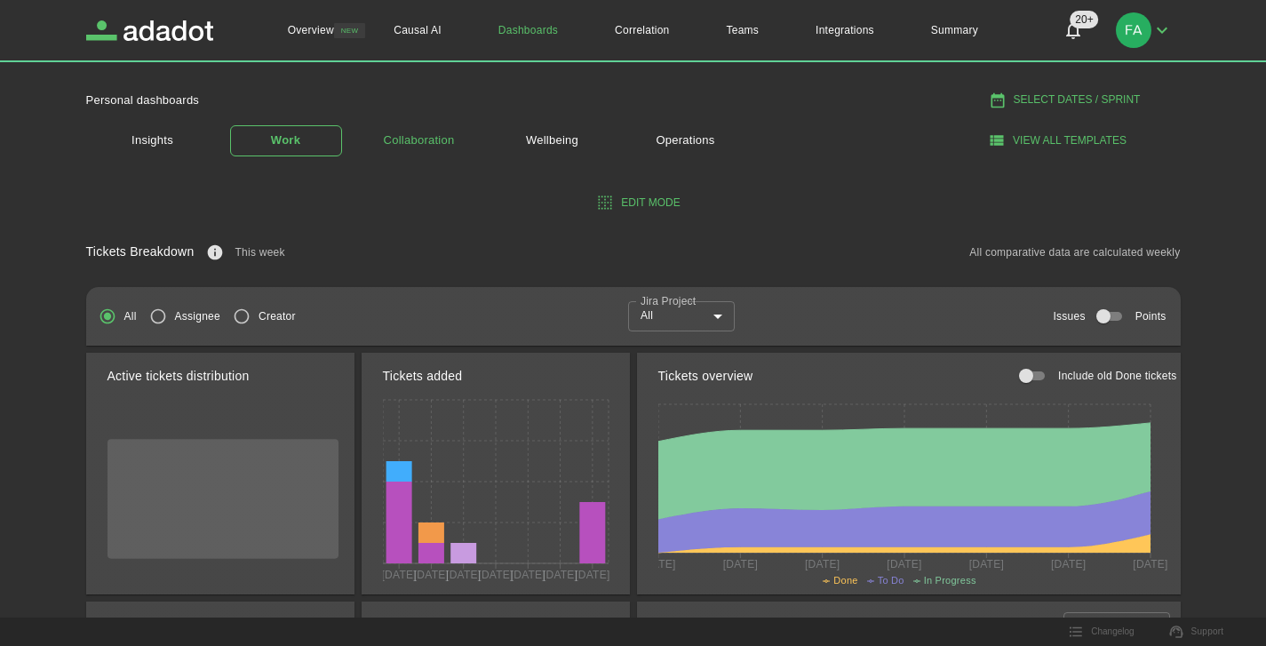
click at [454, 142] on link "Collaboration" at bounding box center [419, 140] width 112 height 31
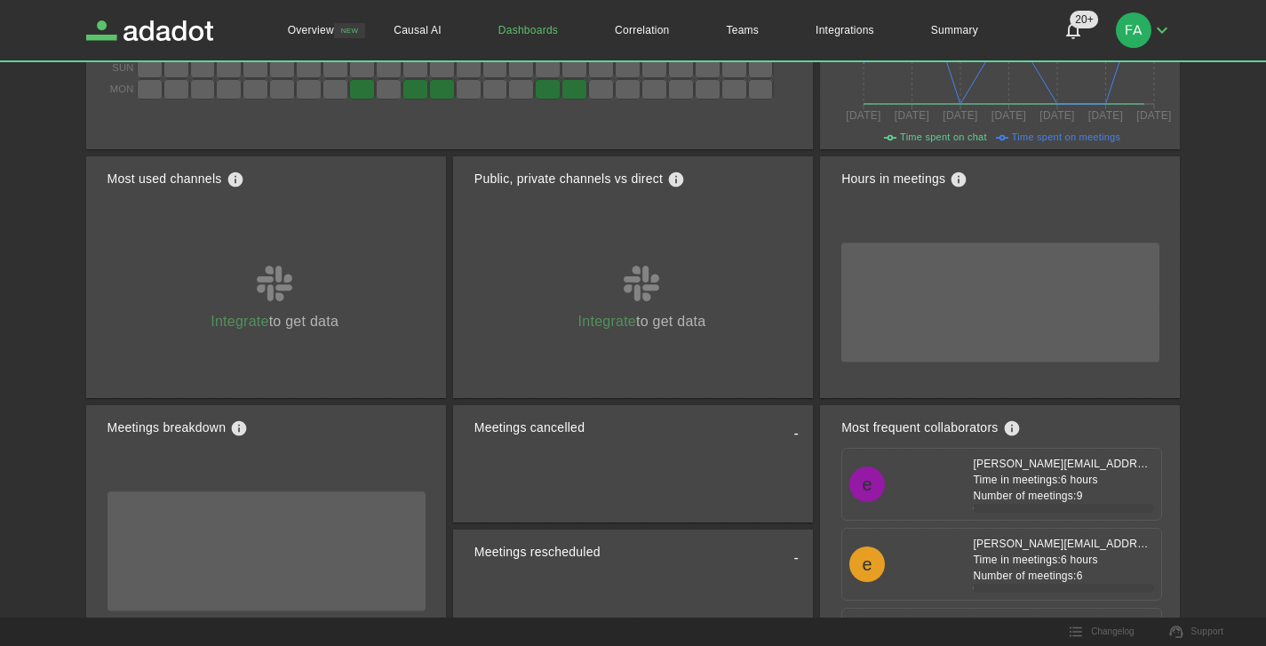
scroll to position [7, 0]
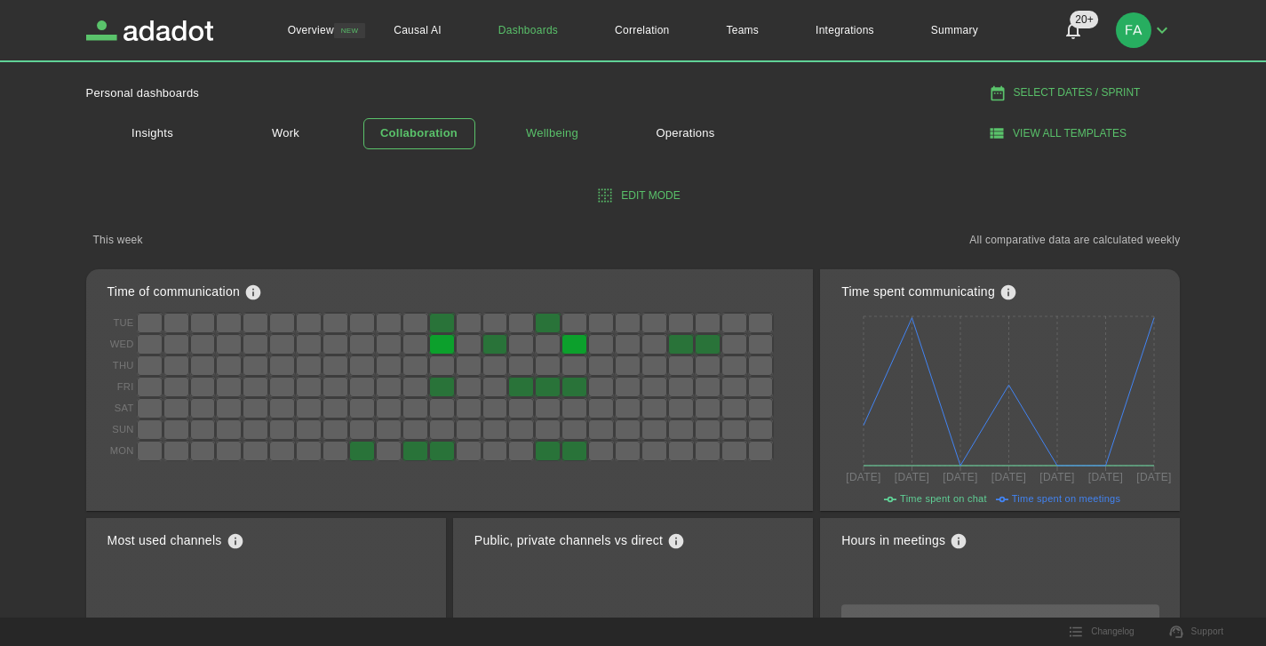
click at [562, 134] on link "Wellbeing" at bounding box center [553, 133] width 112 height 31
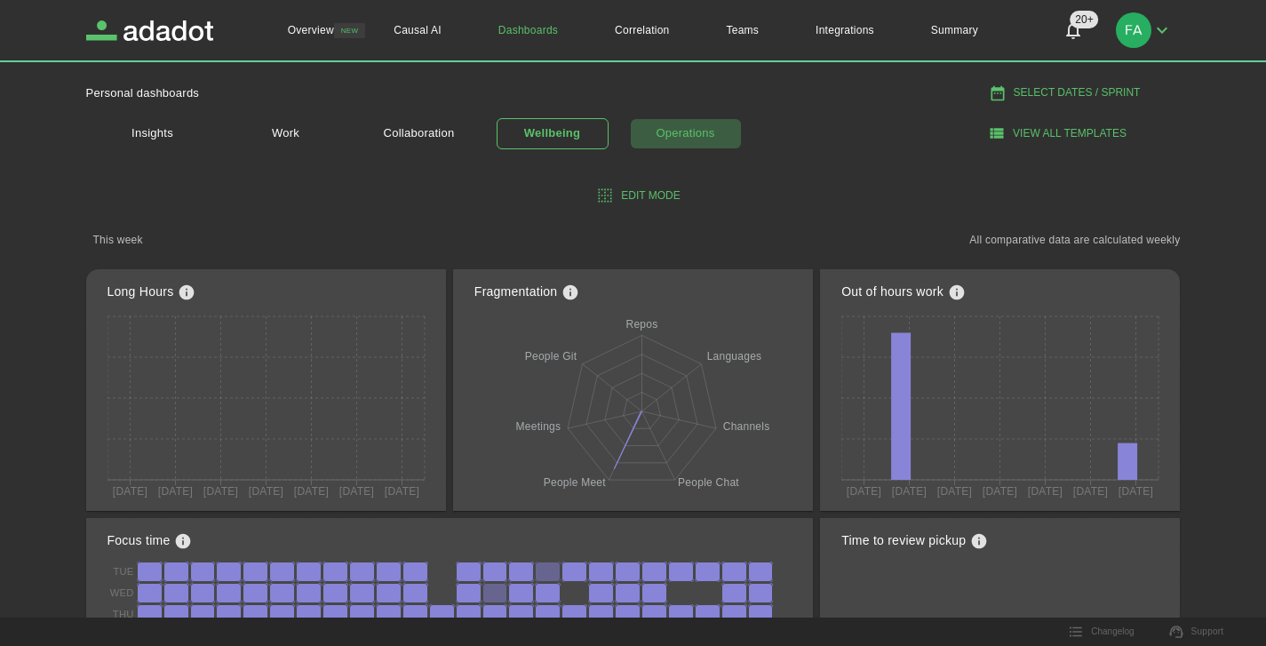
click at [707, 140] on link "Operations" at bounding box center [686, 133] width 112 height 31
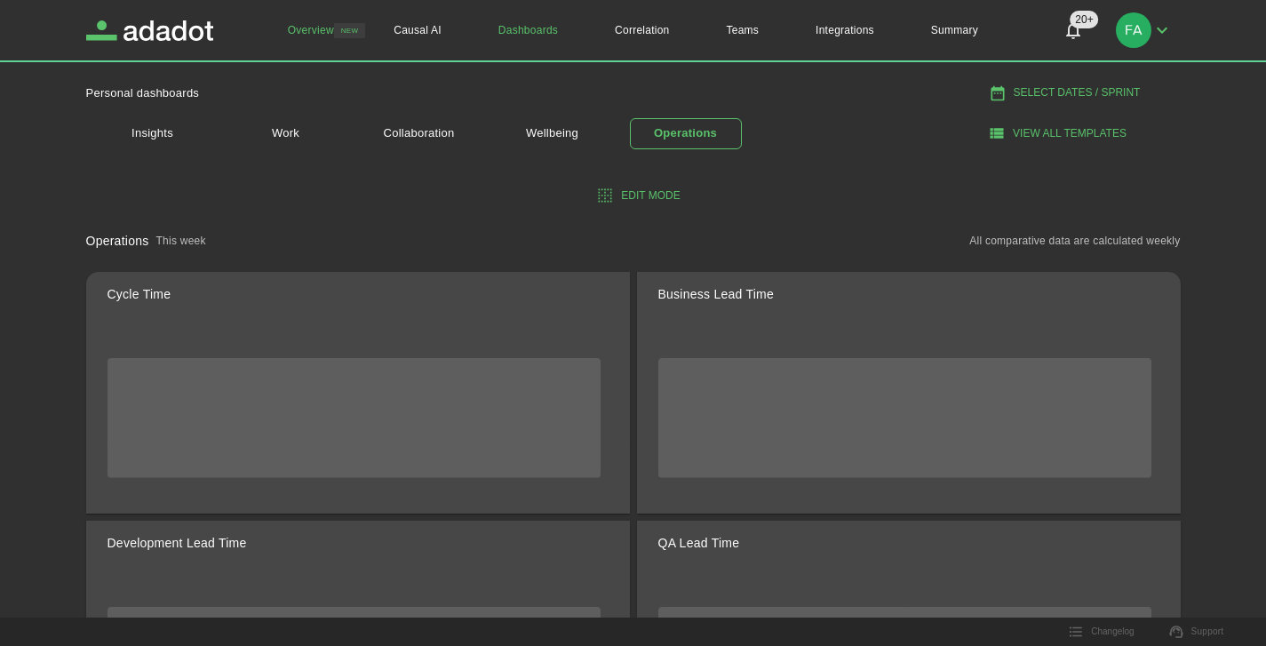
scroll to position [1, 0]
